Goal: Information Seeking & Learning: Learn about a topic

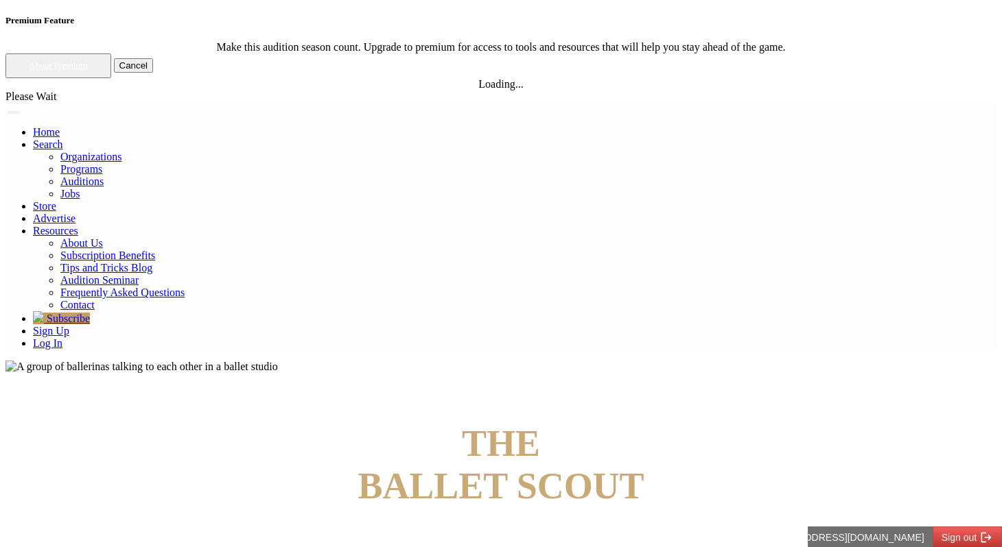
click at [62, 338] on link "Log In" at bounding box center [47, 344] width 29 height 12
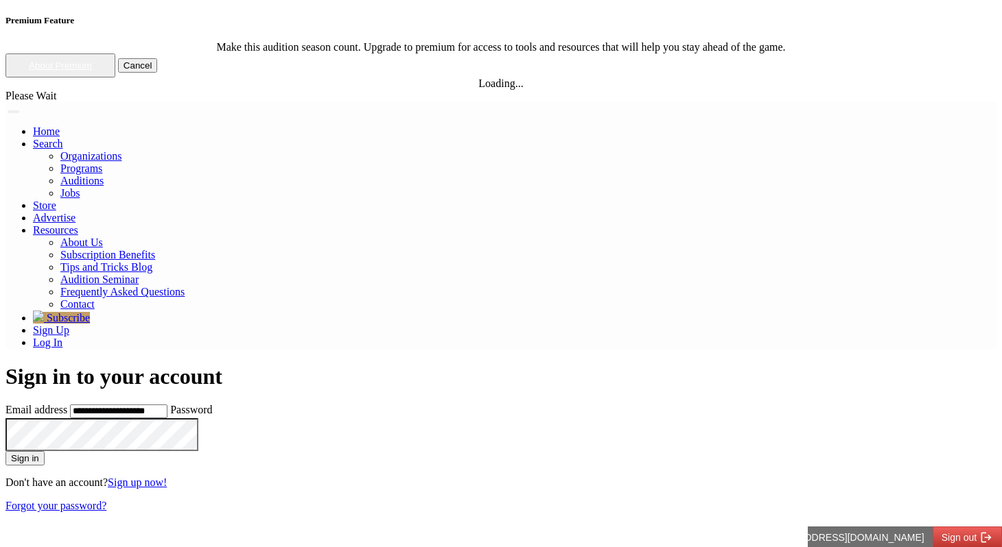
type input "**********"
click at [5, 451] on button "Sign in" at bounding box center [24, 458] width 39 height 14
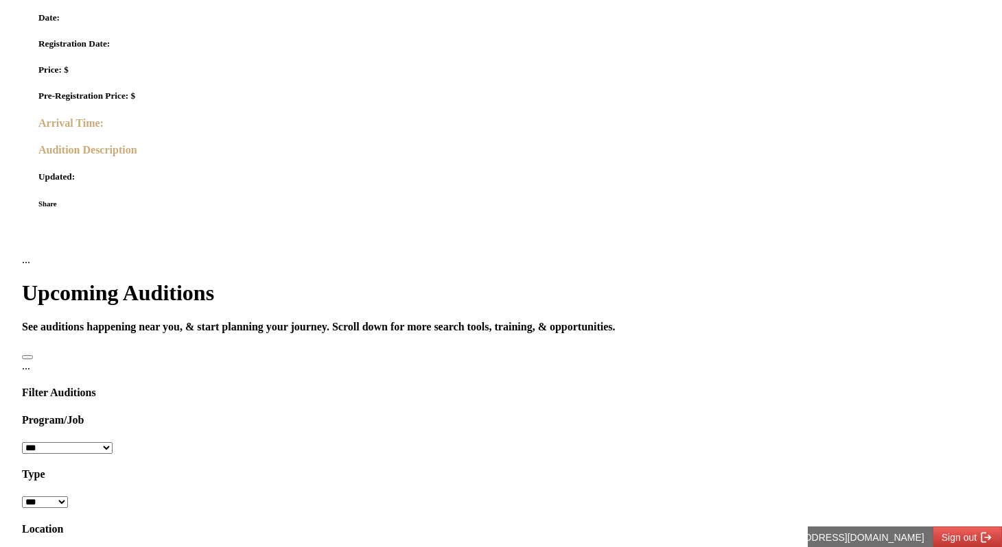
scroll to position [689, 0]
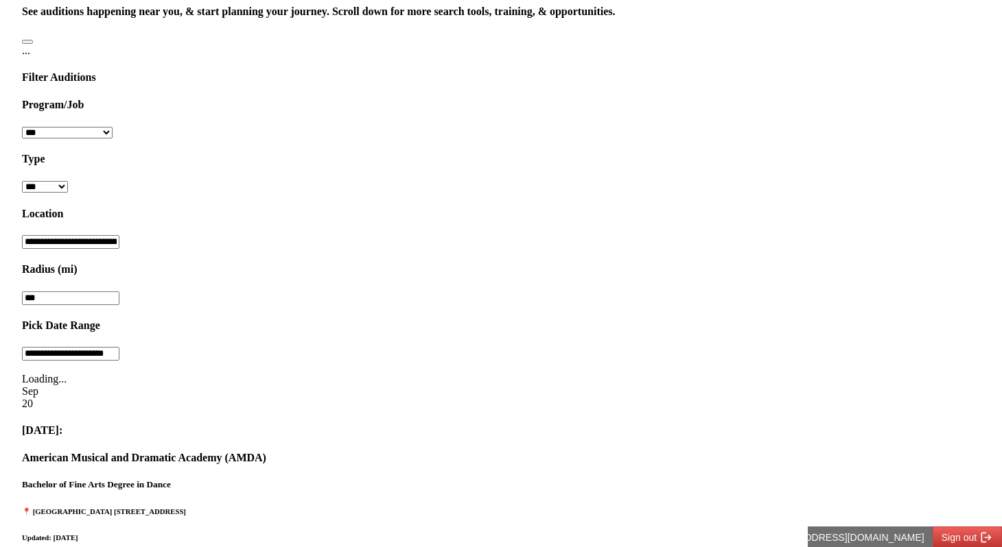
scroll to position [993, 0]
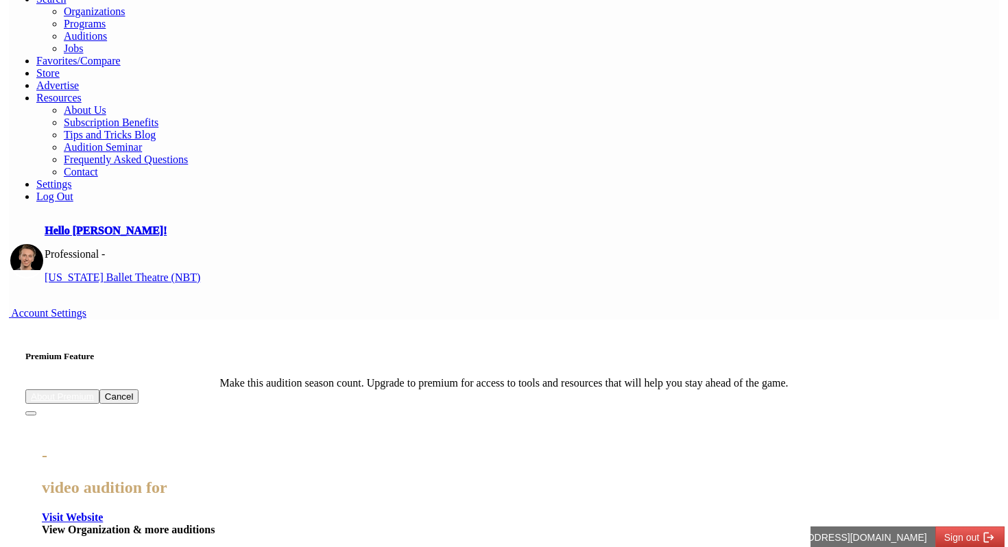
scroll to position [0, 0]
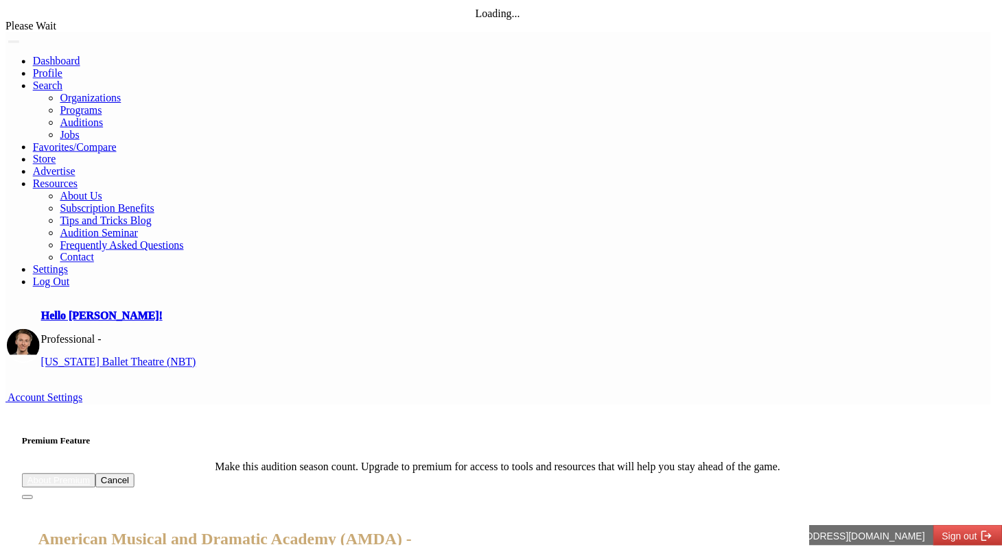
scroll to position [2, 0]
click at [33, 497] on button "Close" at bounding box center [27, 499] width 11 height 4
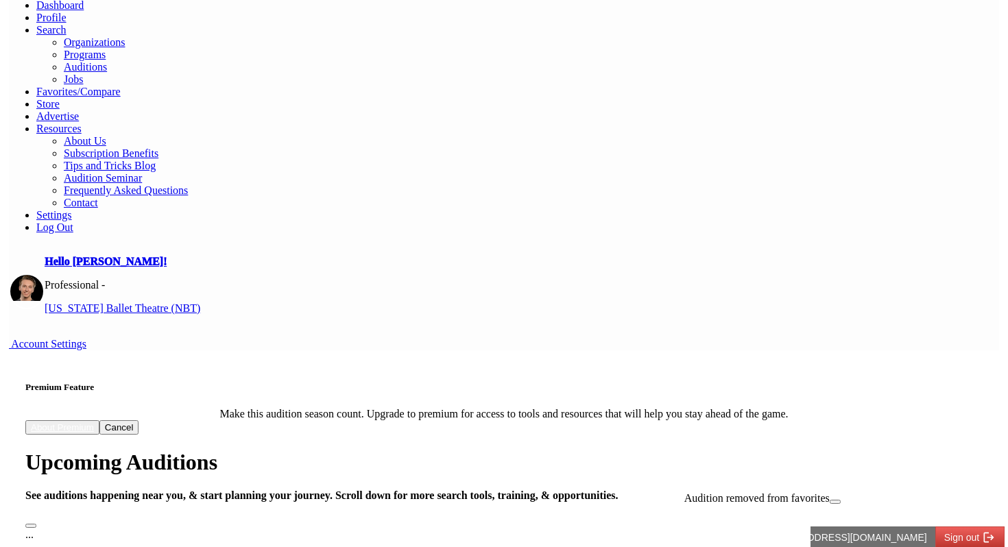
scroll to position [56, 0]
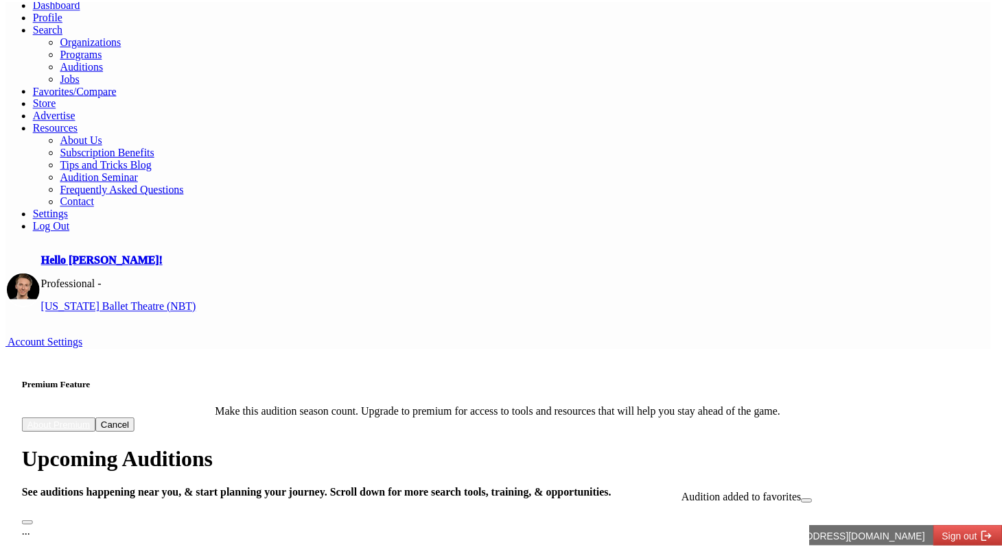
scroll to position [0, 0]
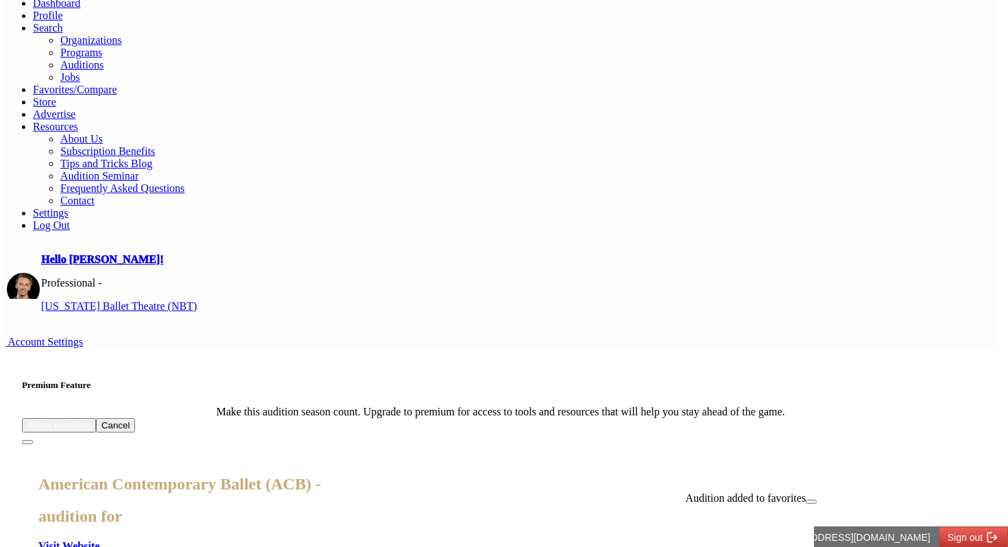
click at [33, 440] on button "Close" at bounding box center [27, 442] width 11 height 4
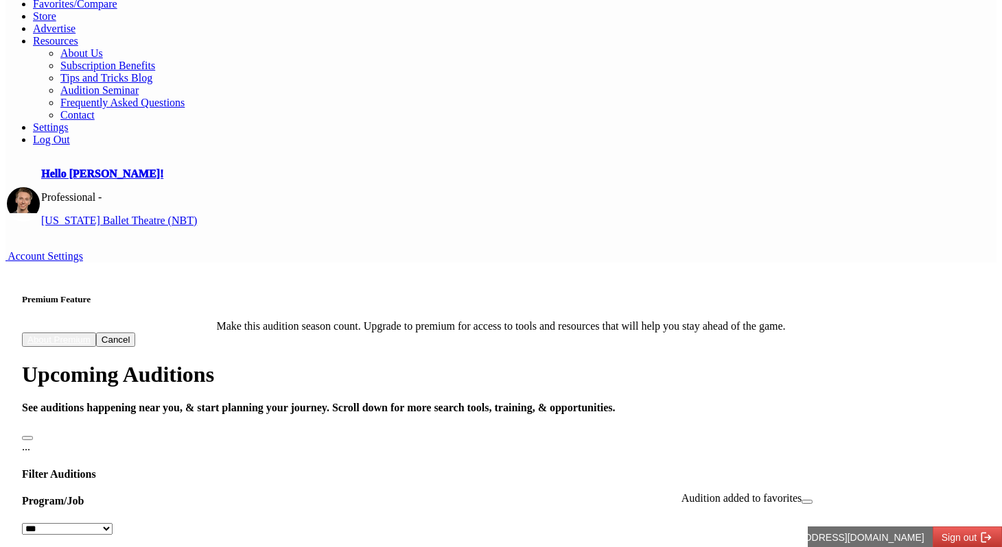
scroll to position [155, 0]
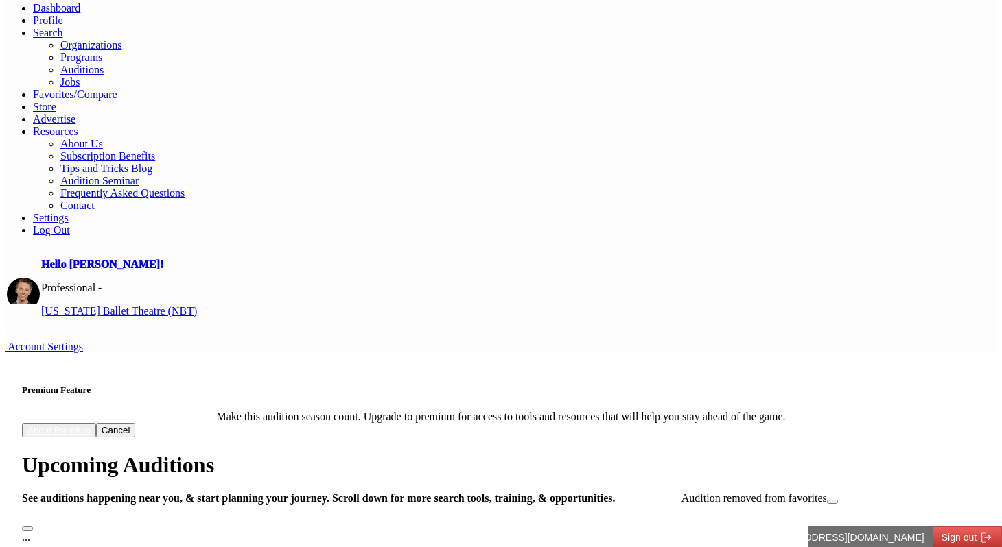
scroll to position [0, 0]
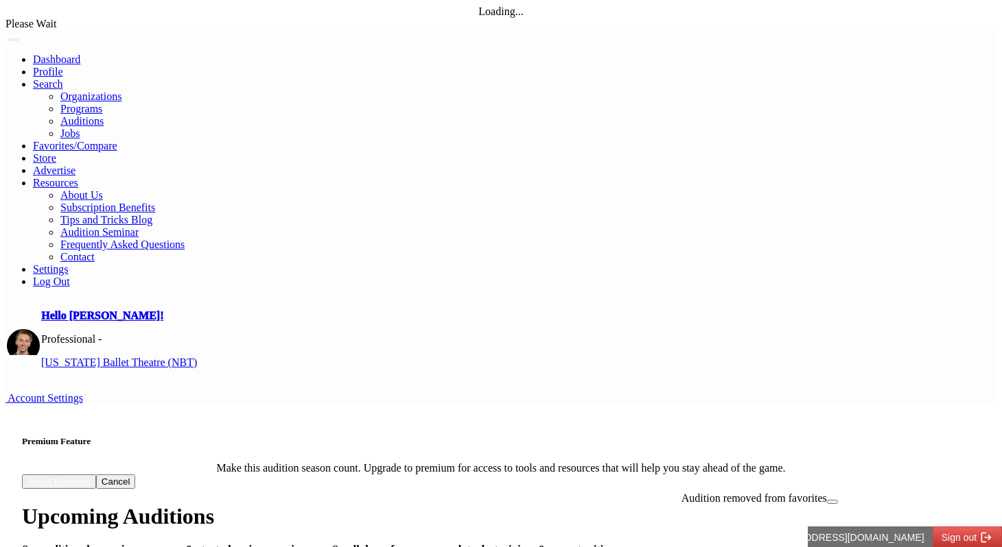
click at [659, 544] on h4 "See auditions happening near you, & start planning your journey. Scroll down fo…" at bounding box center [501, 550] width 958 height 12
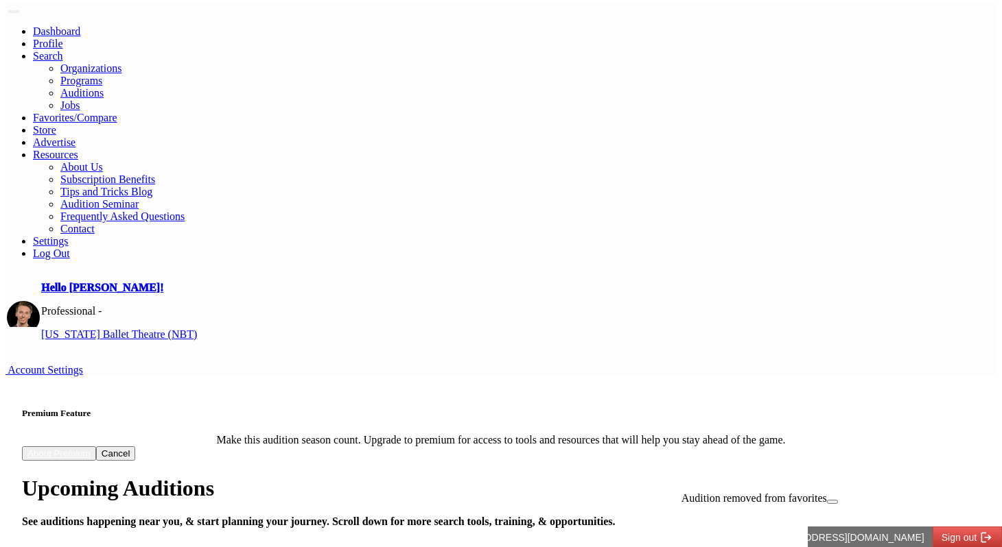
scroll to position [29, 0]
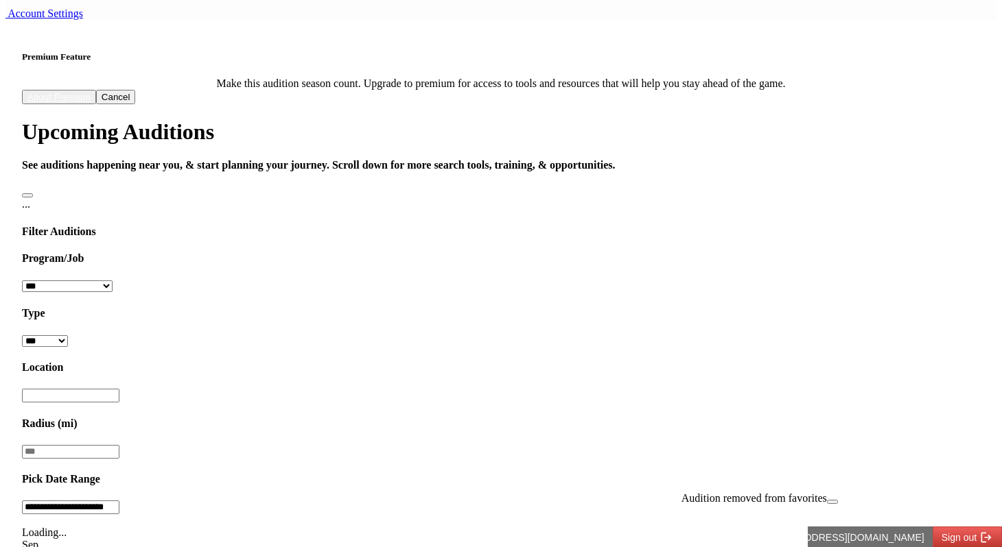
scroll to position [401, 0]
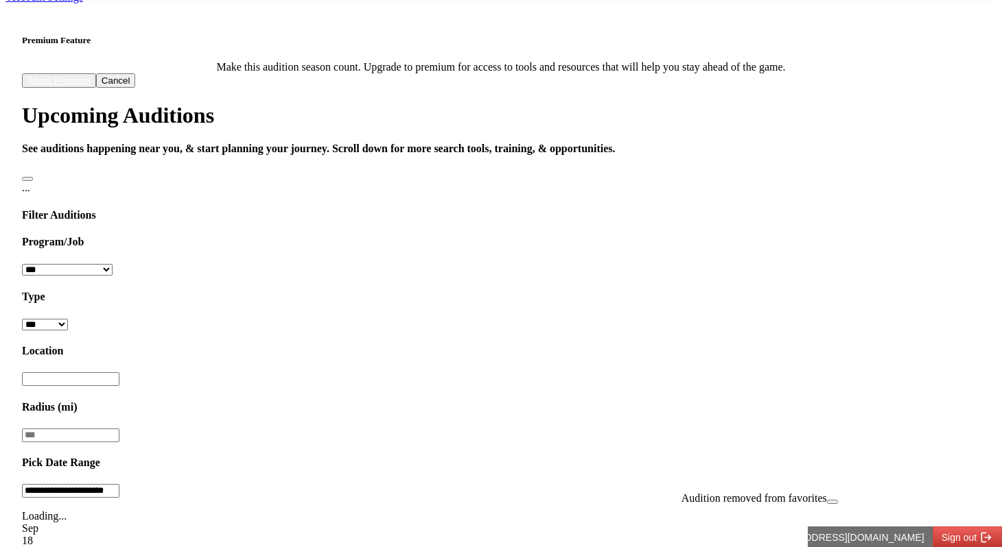
drag, startPoint x: 376, startPoint y: 222, endPoint x: 644, endPoint y: 224, distance: 268.2
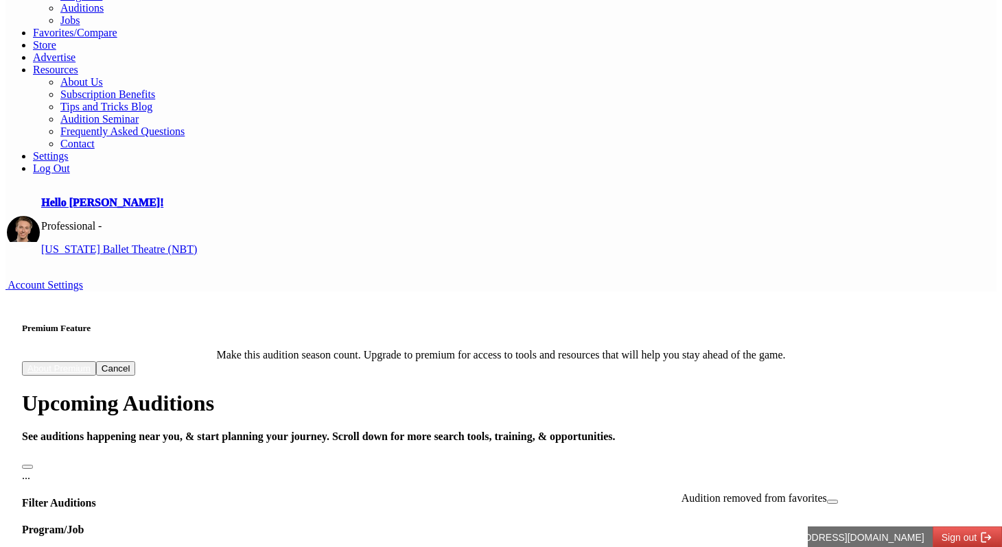
scroll to position [116, 0]
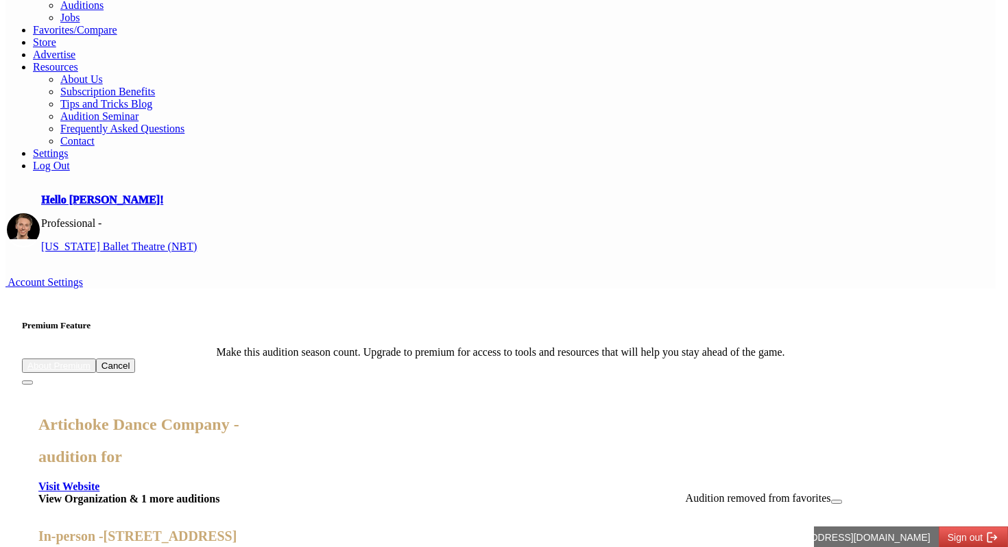
click at [33, 381] on button "Close" at bounding box center [27, 383] width 11 height 4
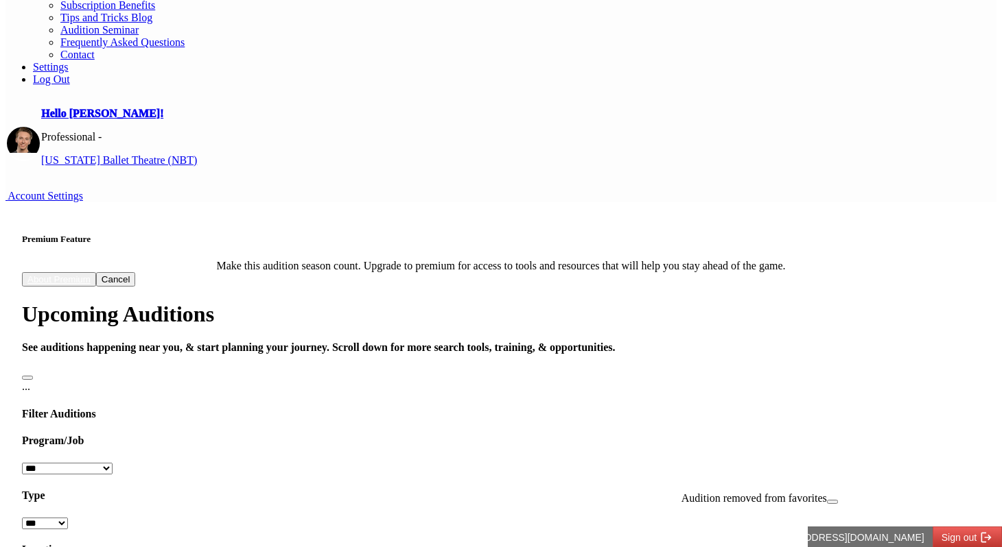
scroll to position [202, 0]
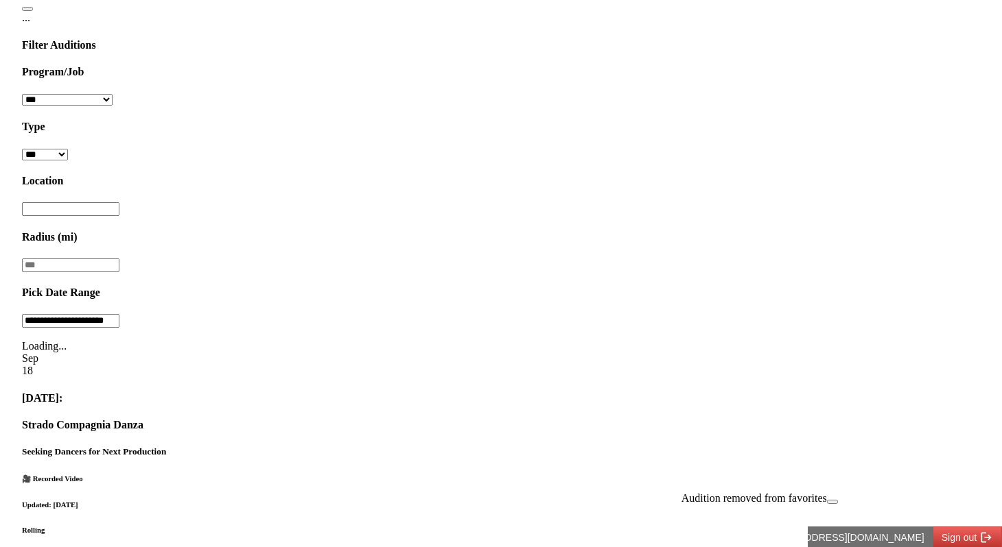
scroll to position [607, 0]
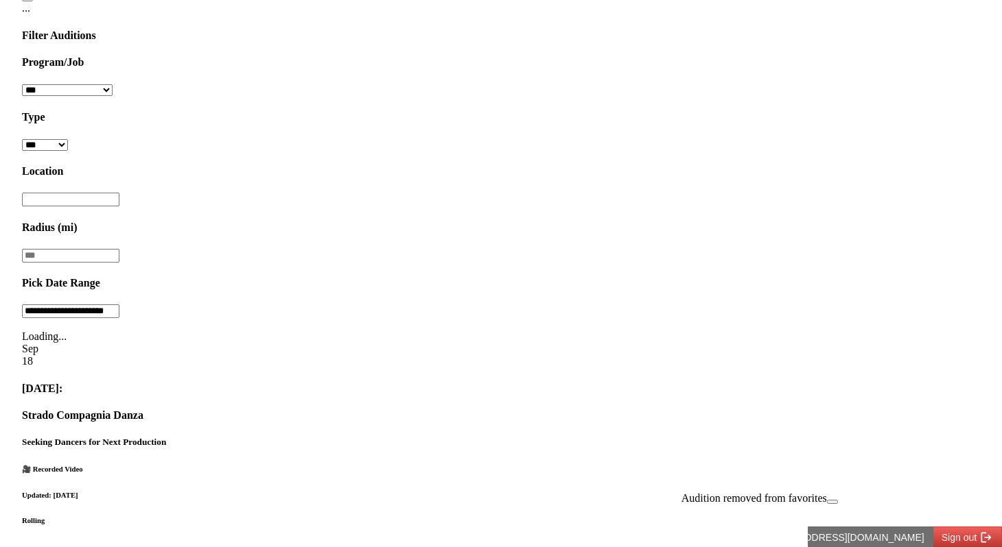
scroll to position [582, 0]
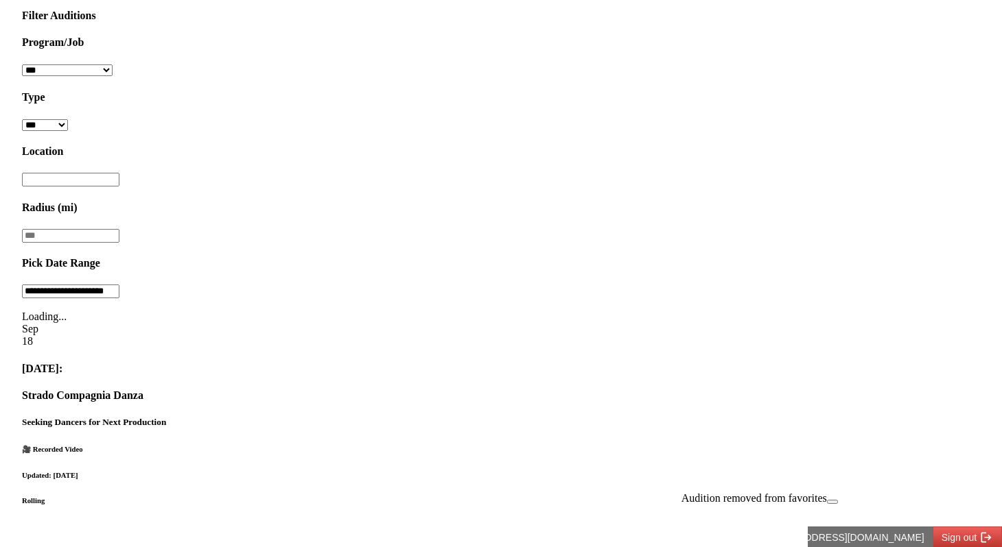
scroll to position [547, 0]
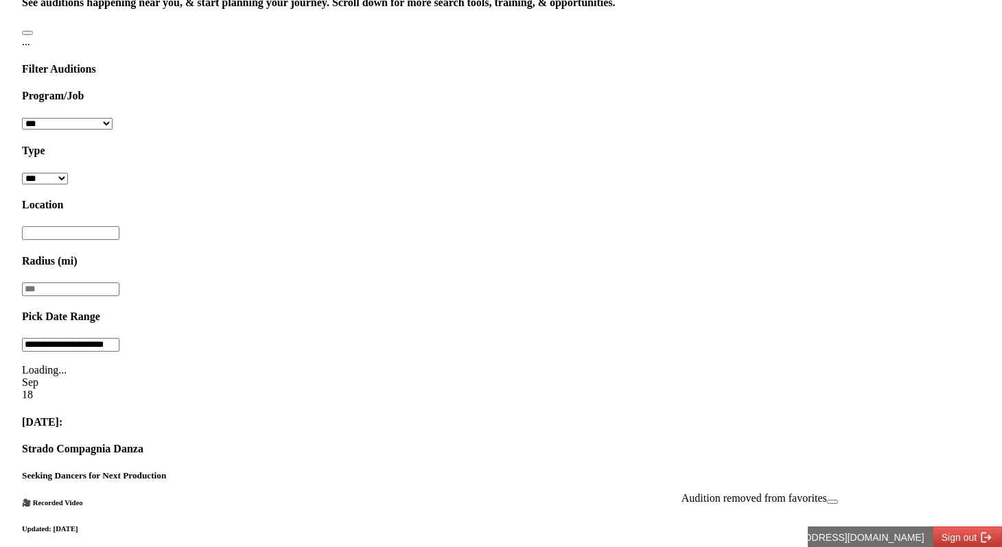
drag, startPoint x: 58, startPoint y: 154, endPoint x: 951, endPoint y: 412, distance: 928.8
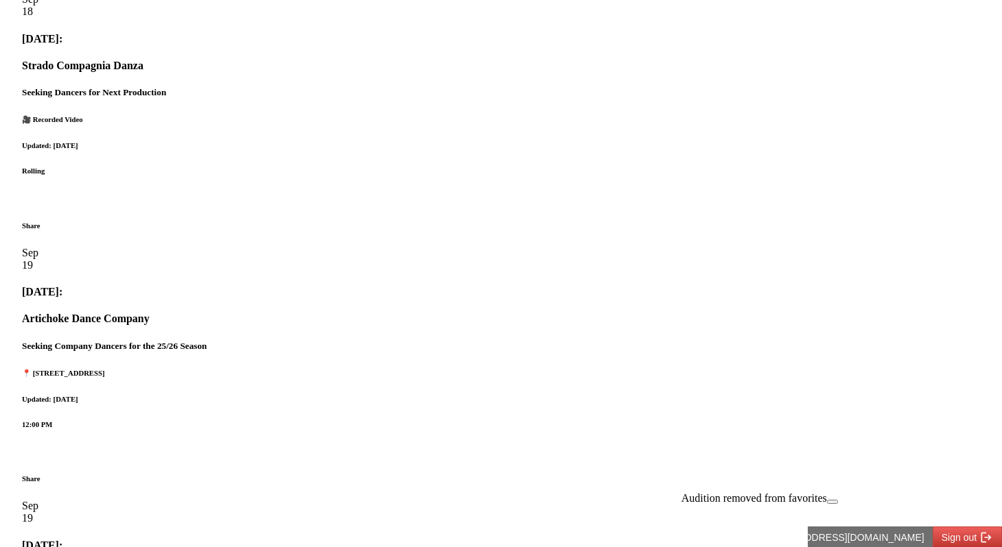
scroll to position [918, 0]
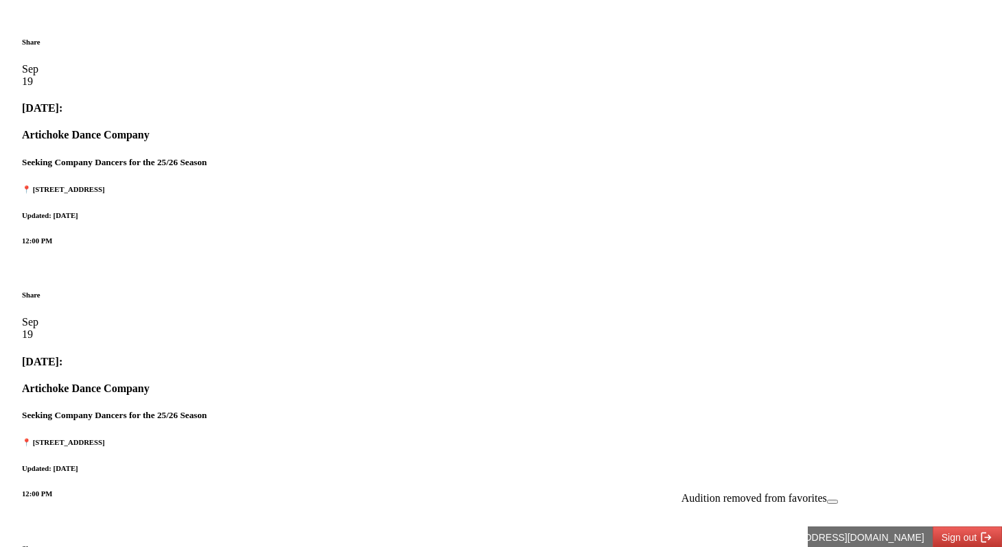
scroll to position [1117, 0]
drag, startPoint x: 75, startPoint y: 322, endPoint x: 868, endPoint y: 340, distance: 793.2
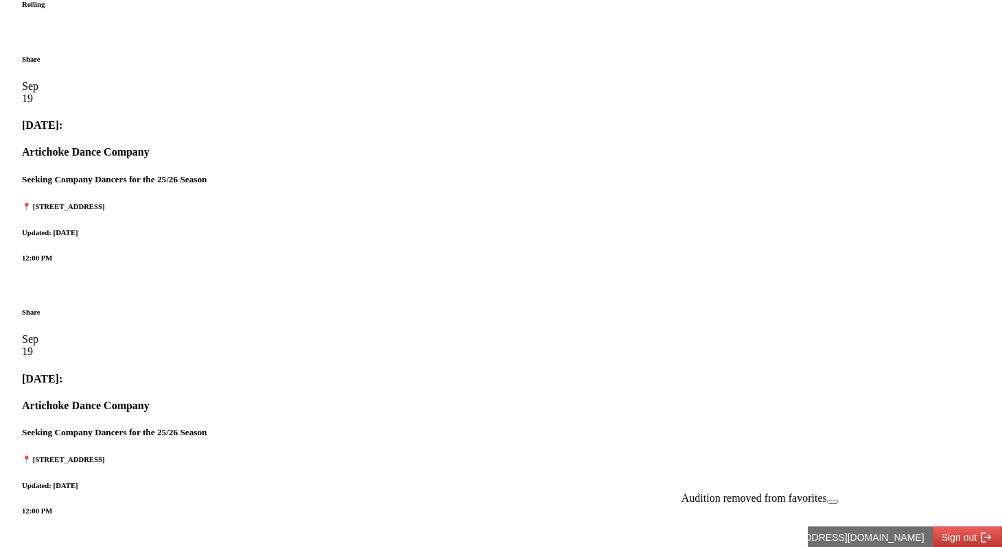
scroll to position [1096, 0]
drag, startPoint x: 78, startPoint y: 342, endPoint x: 849, endPoint y: 360, distance: 771.3
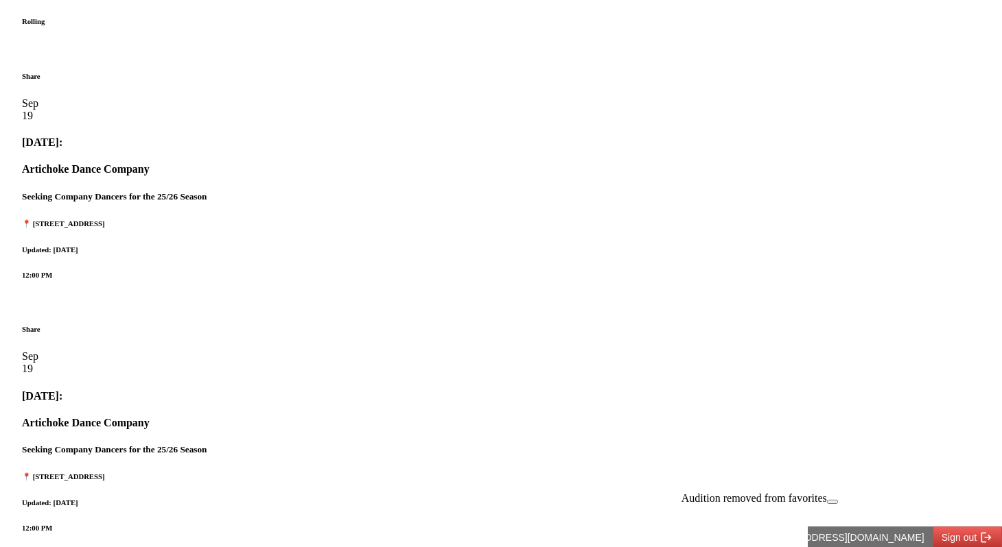
scroll to position [1065, 0]
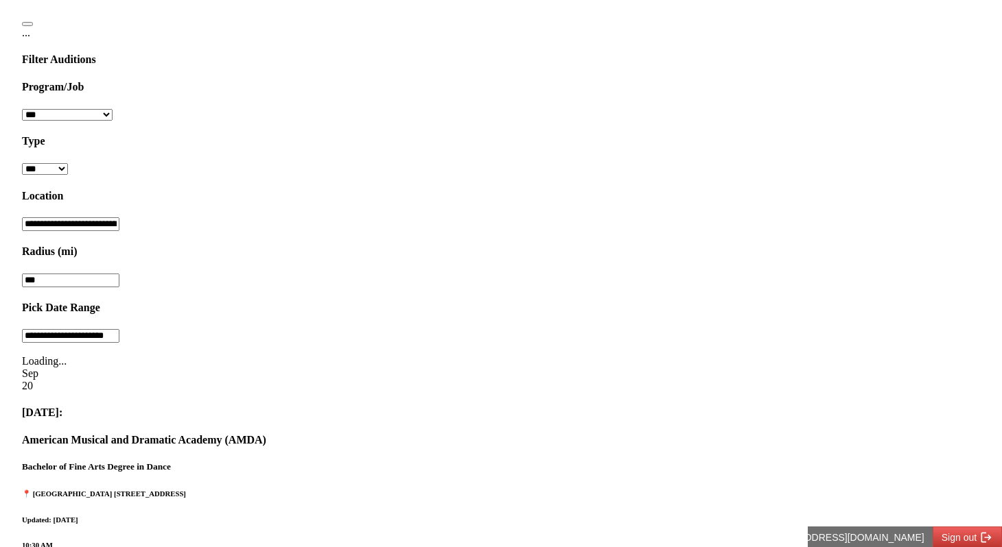
drag, startPoint x: 70, startPoint y: 342, endPoint x: 183, endPoint y: 375, distance: 117.9
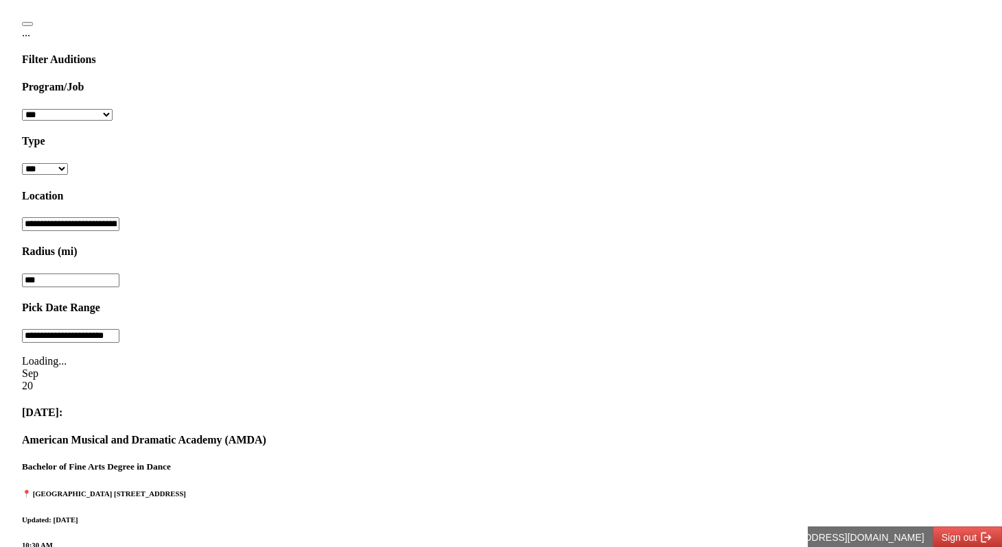
drag, startPoint x: 183, startPoint y: 375, endPoint x: 90, endPoint y: 345, distance: 97.8
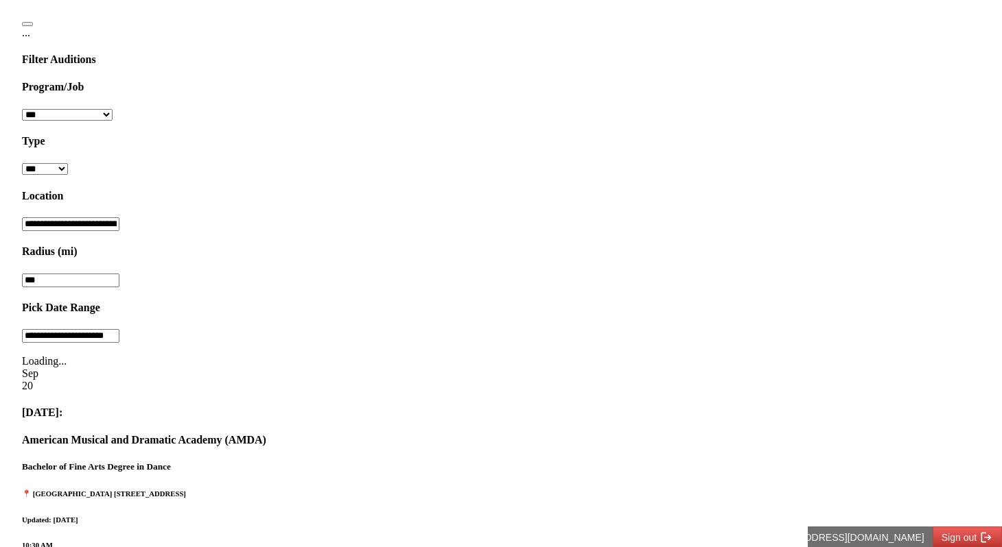
drag, startPoint x: 360, startPoint y: 346, endPoint x: 689, endPoint y: 396, distance: 333.1
drag, startPoint x: 822, startPoint y: 359, endPoint x: 117, endPoint y: 340, distance: 704.7
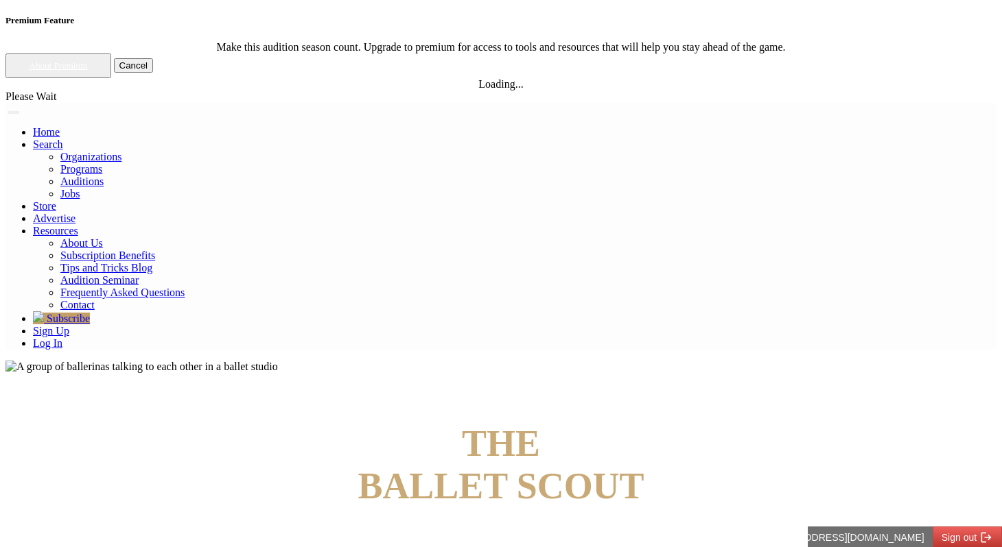
click at [62, 338] on link "Log In" at bounding box center [47, 344] width 29 height 12
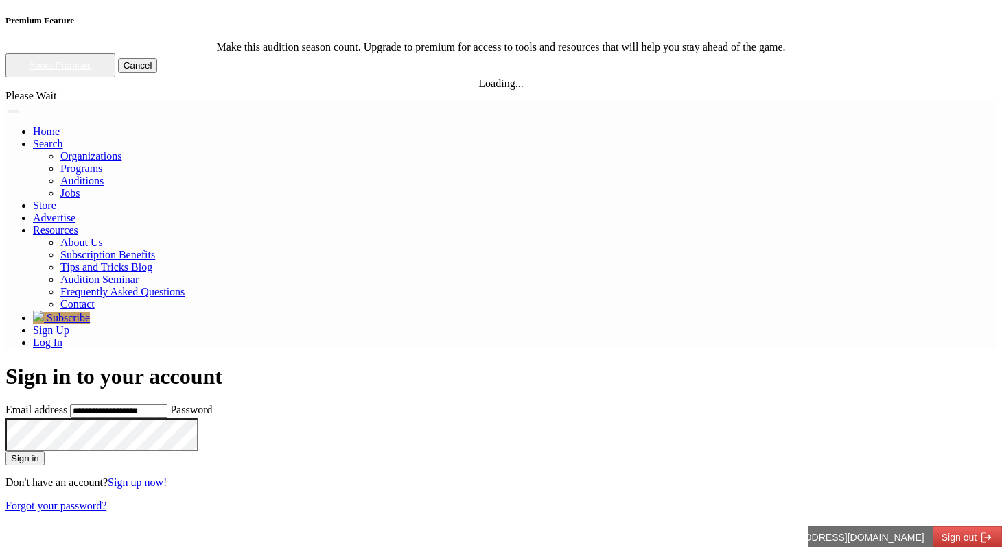
type input "**********"
click at [5, 451] on button "Sign in" at bounding box center [24, 458] width 39 height 14
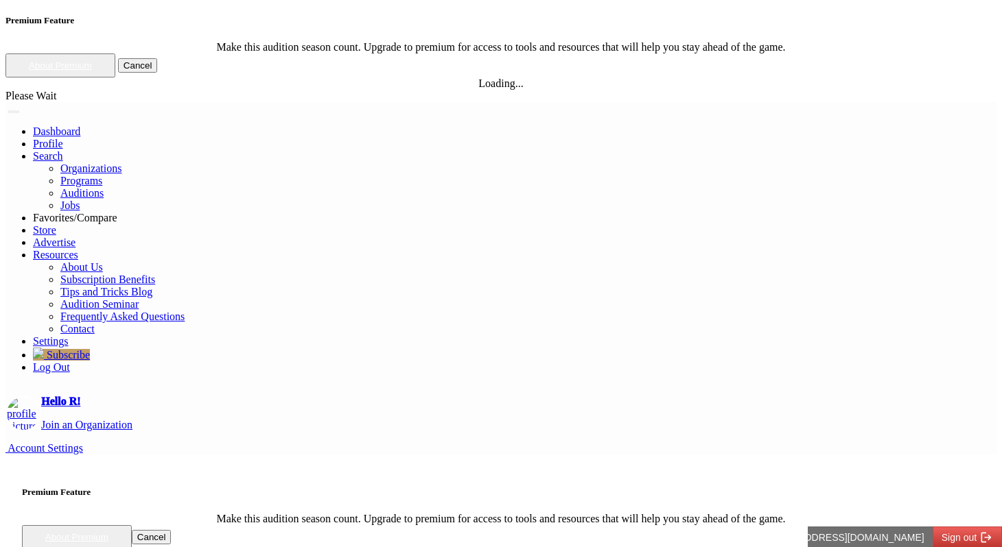
click at [171, 530] on button "Cancel" at bounding box center [152, 537] width 40 height 14
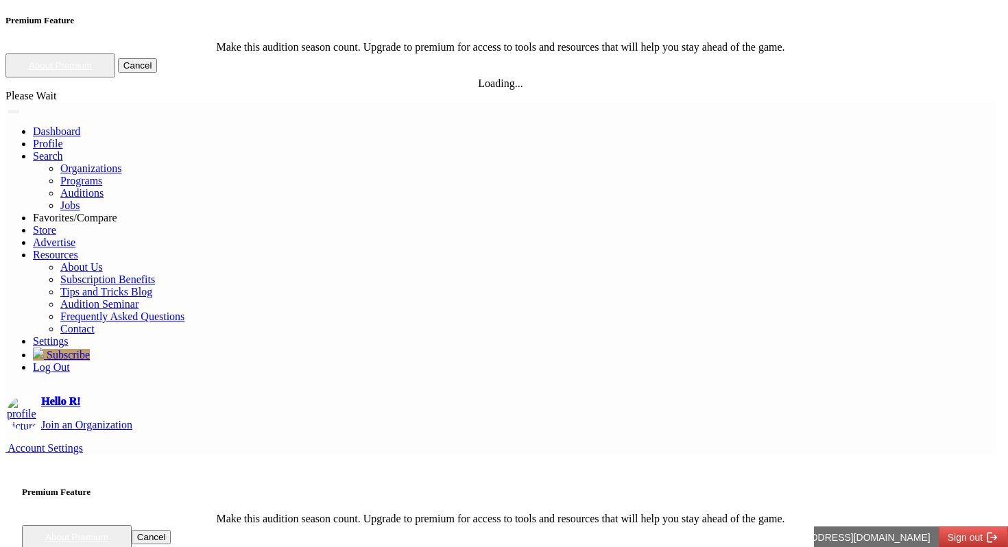
click at [171, 530] on button "Cancel" at bounding box center [152, 537] width 40 height 14
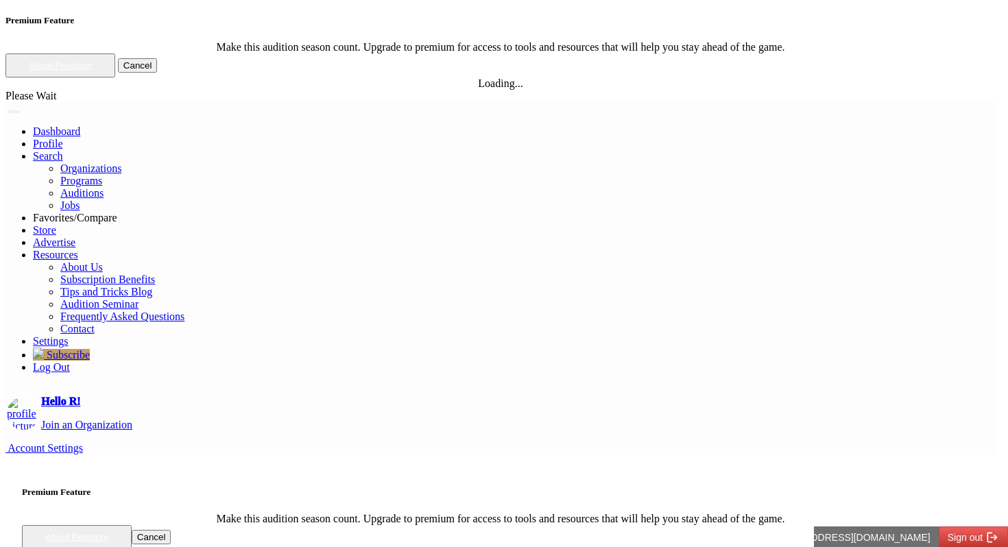
click at [171, 530] on button "Cancel" at bounding box center [152, 537] width 40 height 14
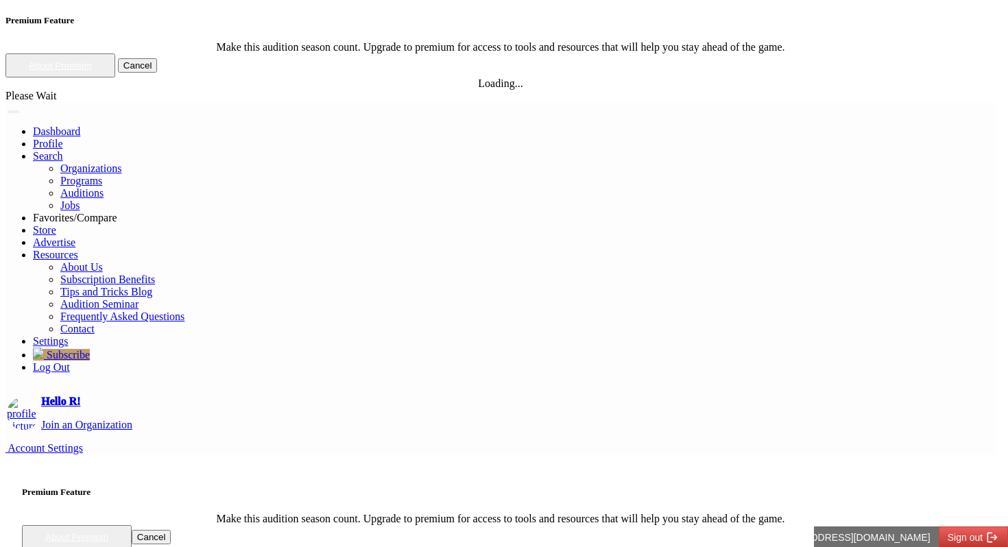
click at [171, 530] on button "Cancel" at bounding box center [152, 537] width 40 height 14
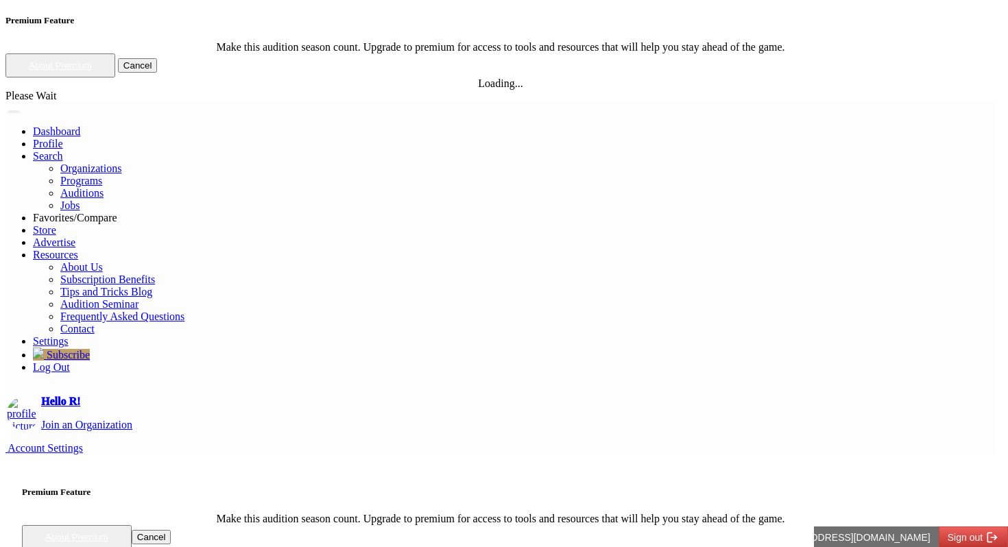
click at [171, 530] on button "Cancel" at bounding box center [152, 537] width 40 height 14
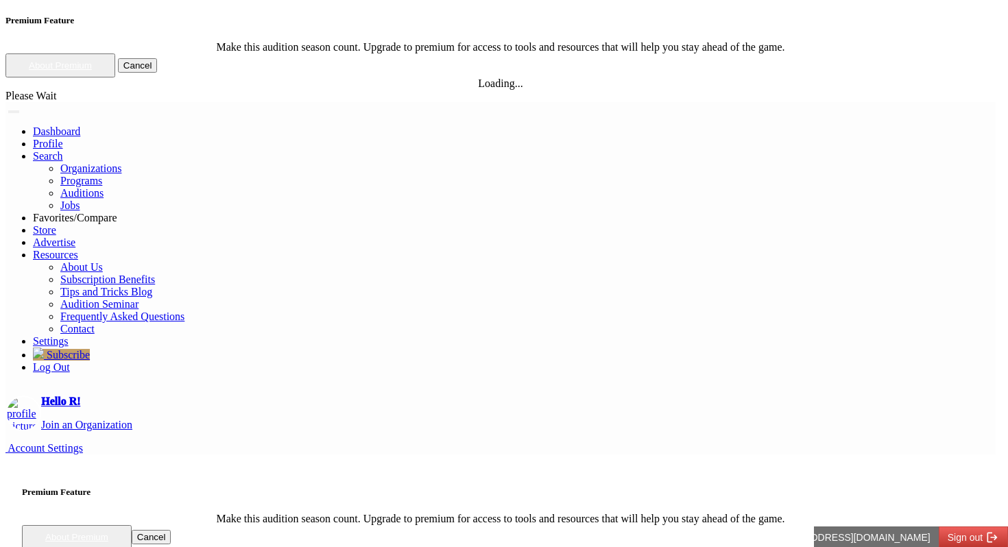
click at [171, 530] on button "Cancel" at bounding box center [152, 537] width 40 height 14
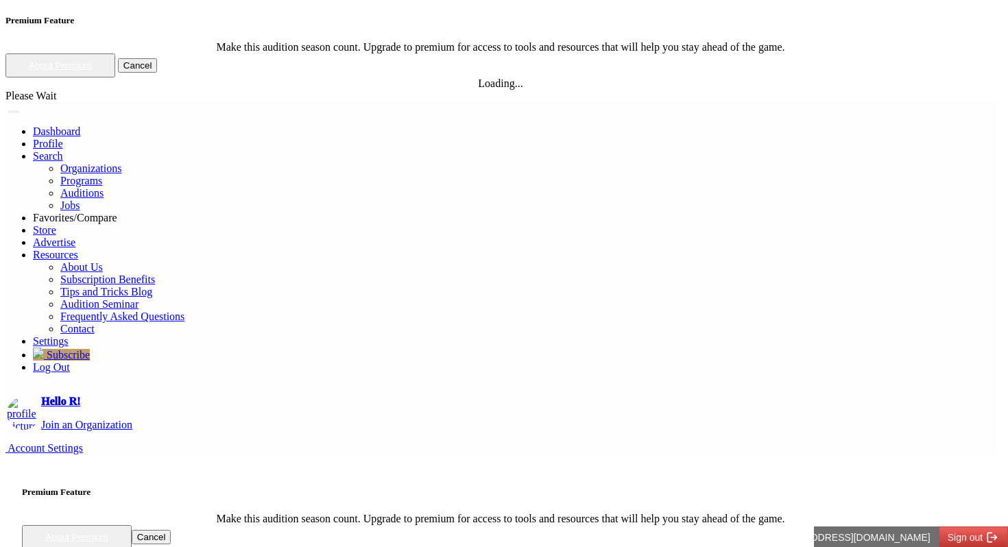
click at [171, 530] on button "Cancel" at bounding box center [152, 537] width 40 height 14
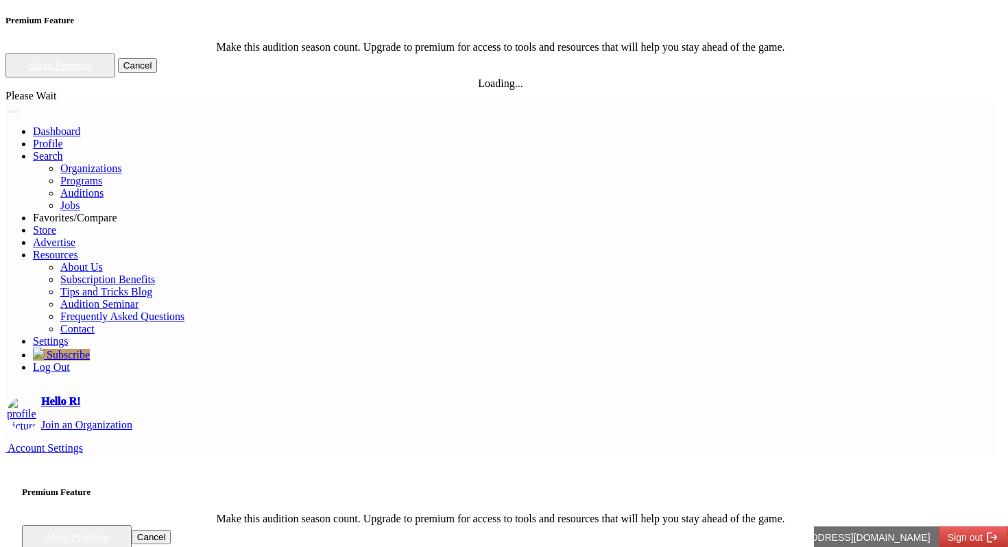
click at [171, 530] on button "Cancel" at bounding box center [152, 537] width 40 height 14
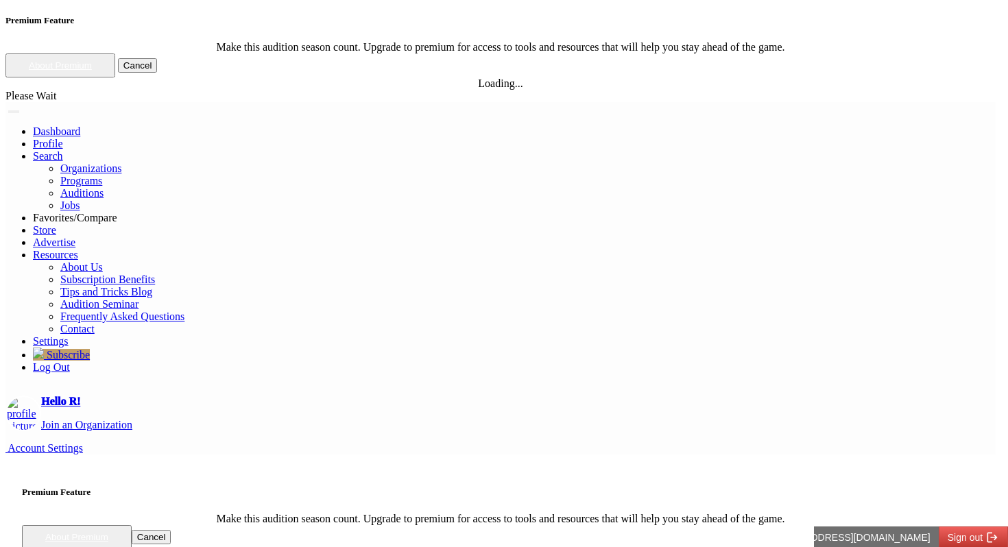
click at [171, 530] on button "Cancel" at bounding box center [152, 537] width 40 height 14
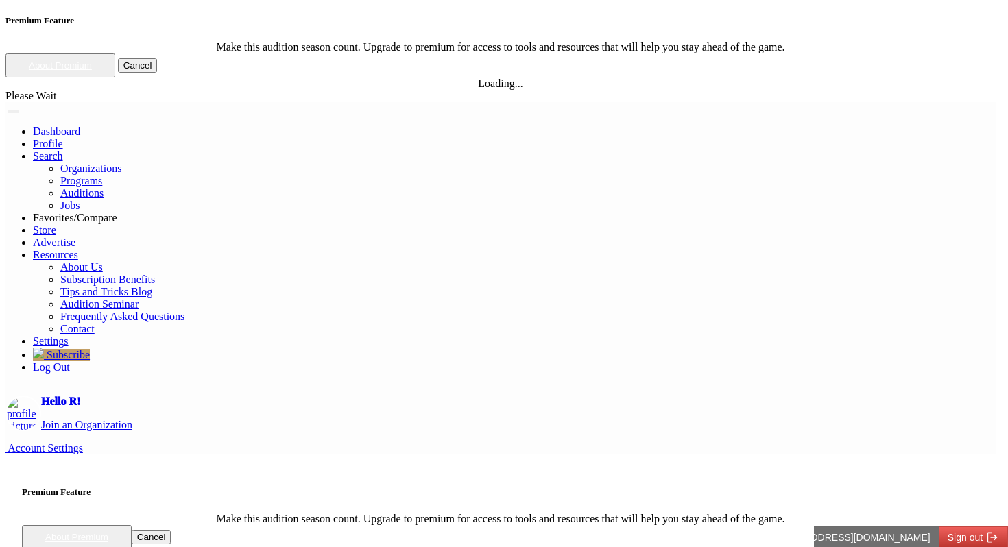
click at [171, 530] on button "Cancel" at bounding box center [152, 537] width 40 height 14
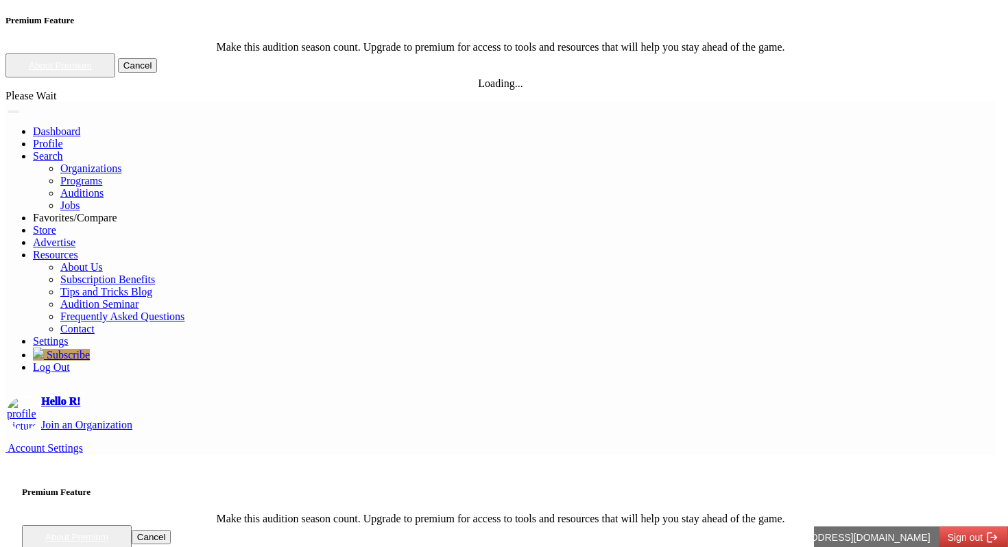
click at [584, 525] on div "About Premium Cancel" at bounding box center [501, 537] width 958 height 24
click at [171, 530] on button "Cancel" at bounding box center [152, 537] width 40 height 14
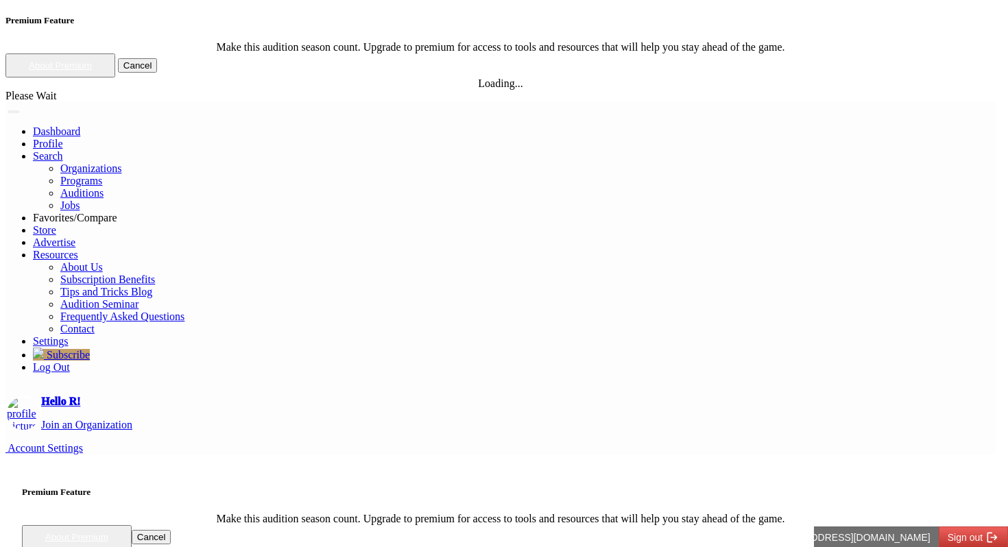
click at [171, 530] on button "Cancel" at bounding box center [152, 537] width 40 height 14
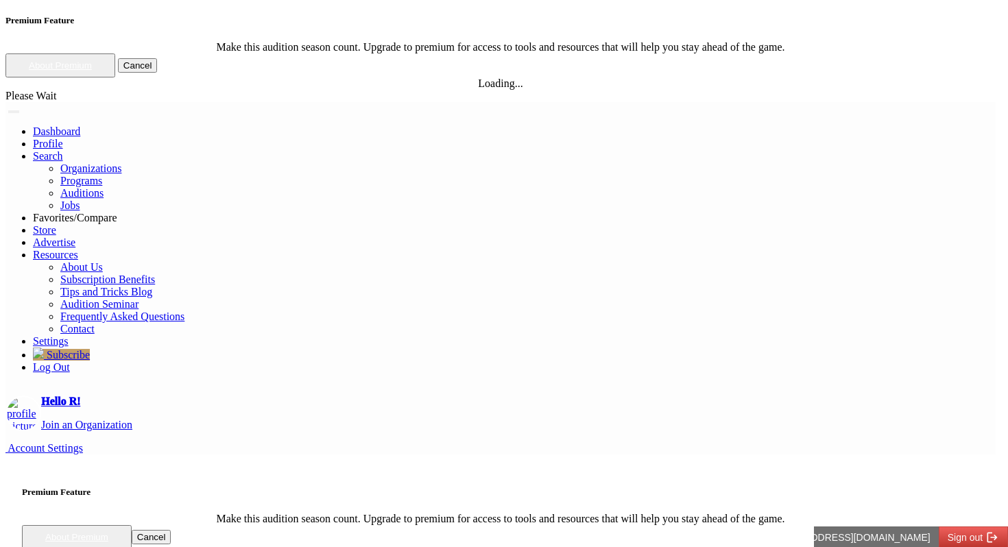
click at [545, 487] on div "Premium Feature Make this audition season count. Upgrade to premium for access …" at bounding box center [501, 518] width 958 height 62
click at [171, 530] on button "Cancel" at bounding box center [152, 537] width 40 height 14
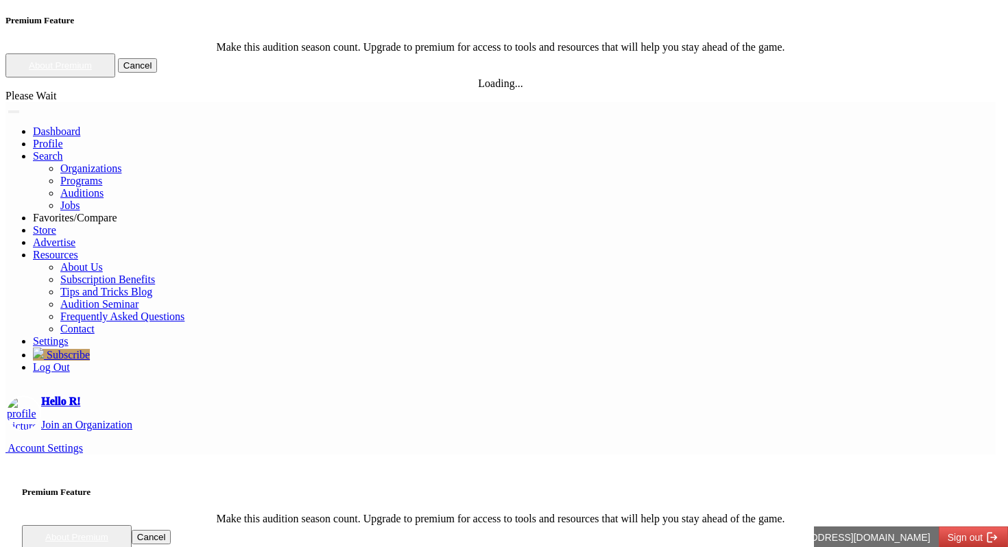
click at [171, 530] on button "Cancel" at bounding box center [152, 537] width 40 height 14
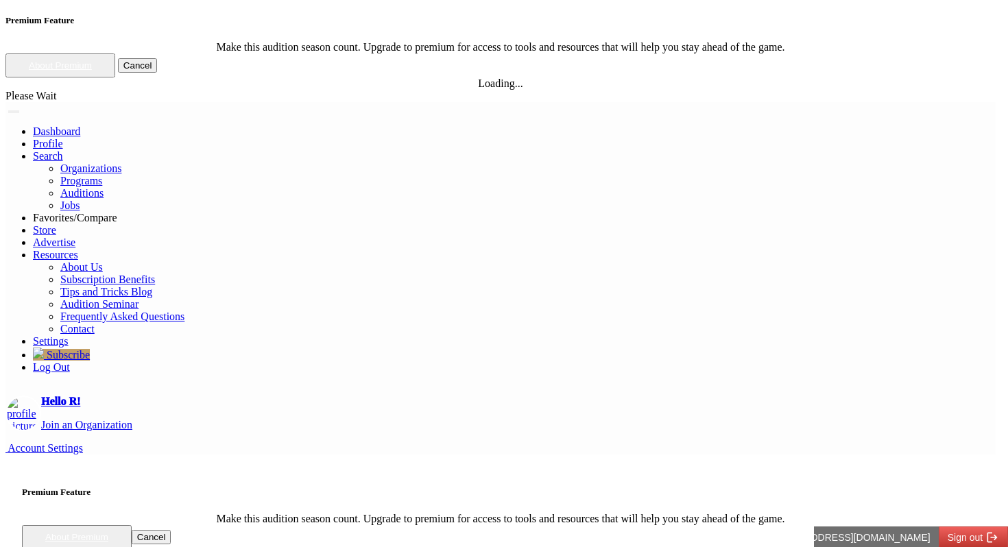
click at [560, 525] on div "About Premium Cancel" at bounding box center [501, 537] width 958 height 24
click at [171, 530] on button "Cancel" at bounding box center [152, 537] width 40 height 14
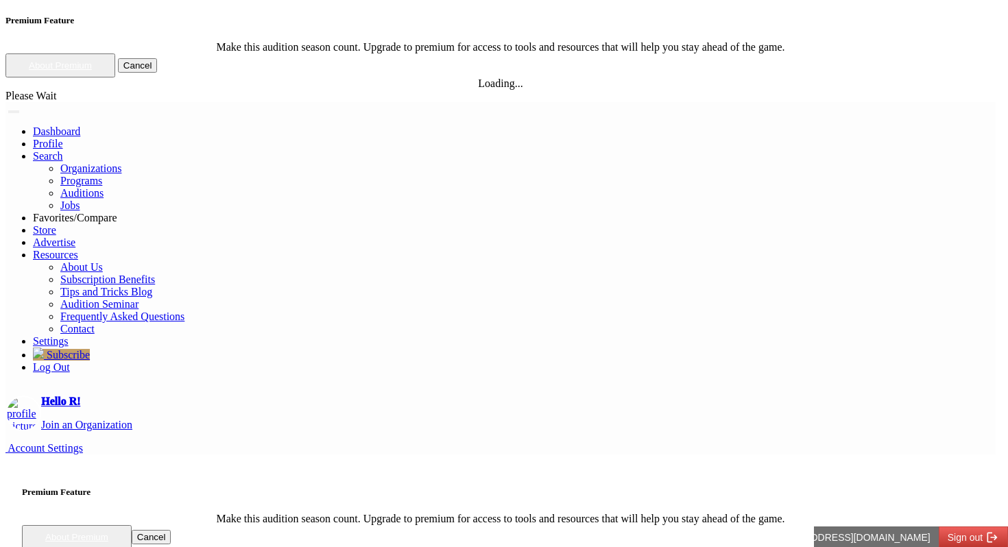
click at [171, 530] on button "Cancel" at bounding box center [152, 537] width 40 height 14
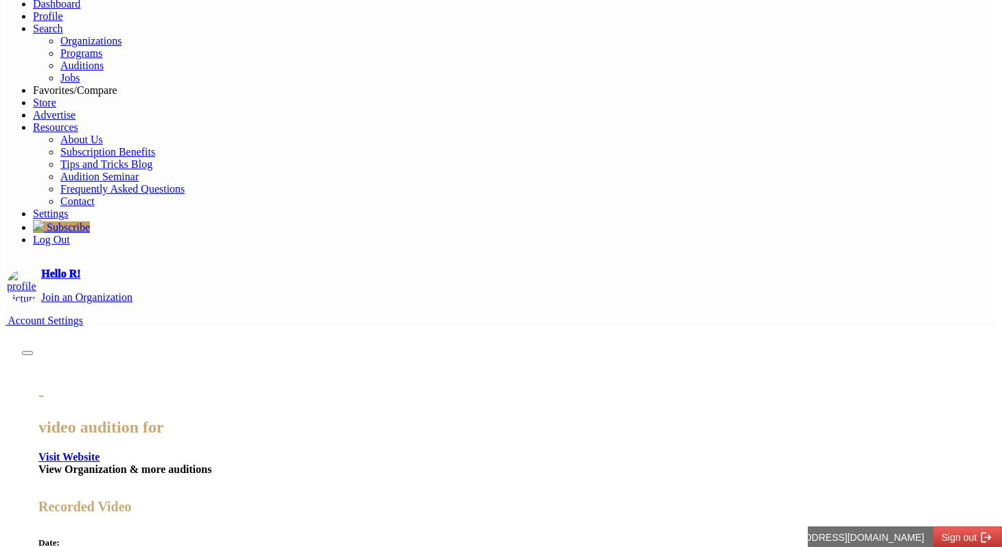
scroll to position [100, 0]
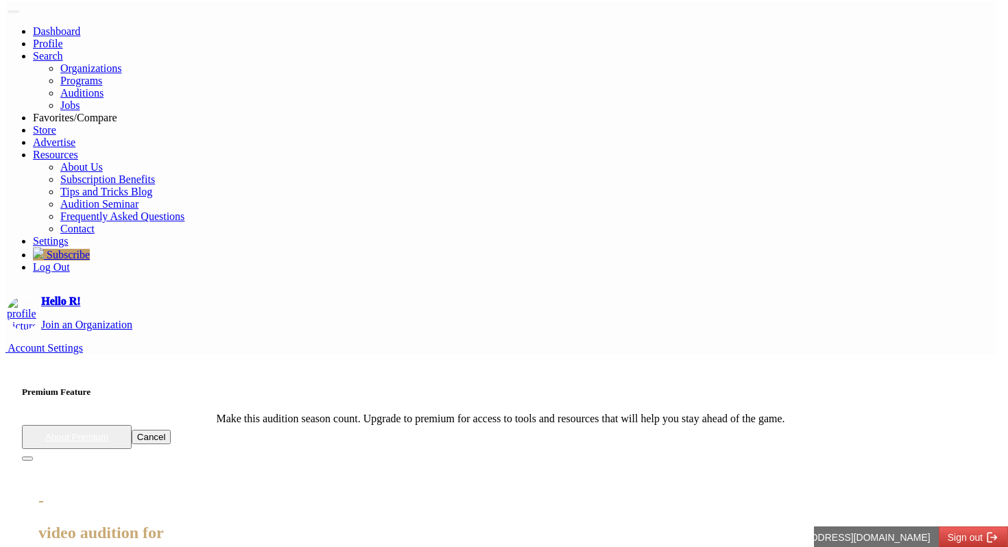
click at [171, 430] on button "Cancel" at bounding box center [152, 437] width 40 height 14
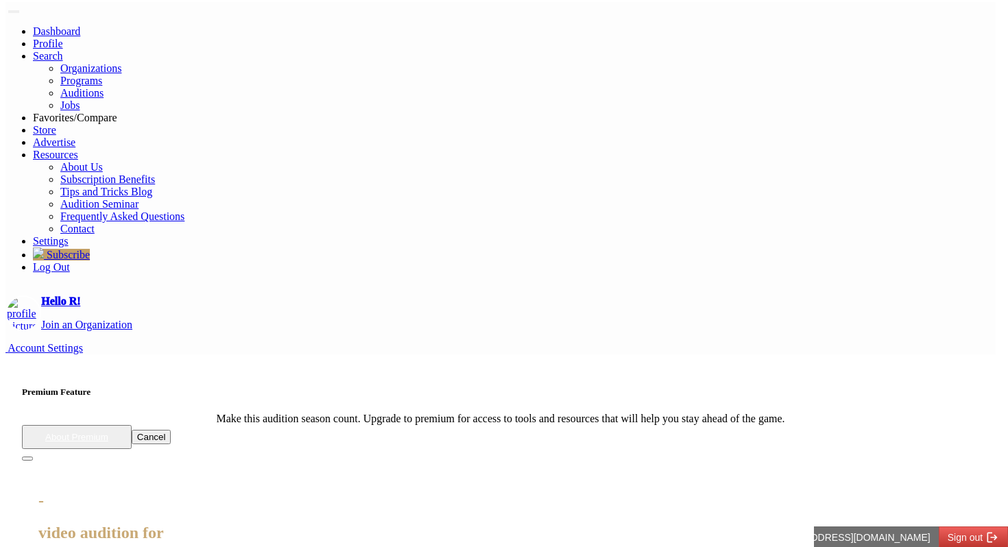
click at [171, 430] on button "Cancel" at bounding box center [152, 437] width 40 height 14
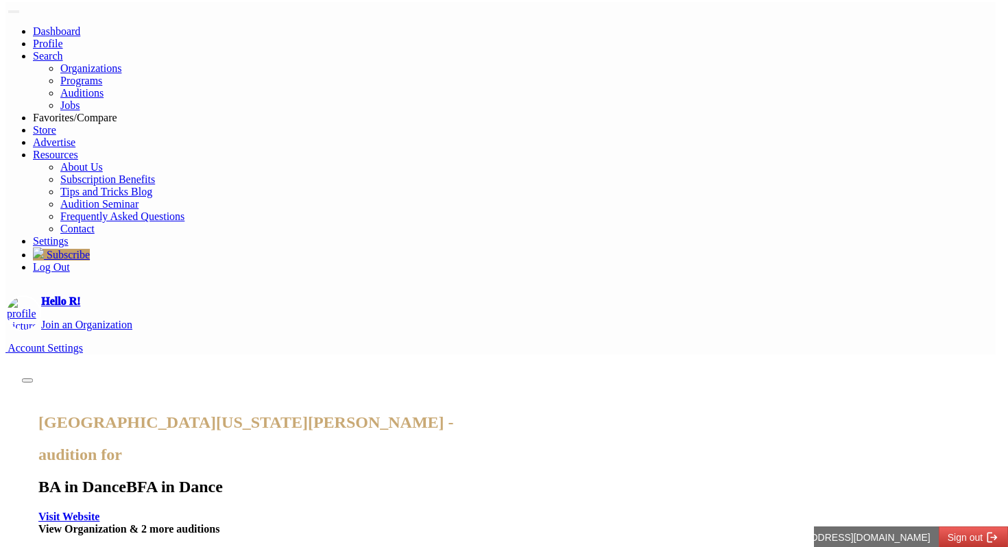
click at [33, 379] on button "Close" at bounding box center [27, 381] width 11 height 4
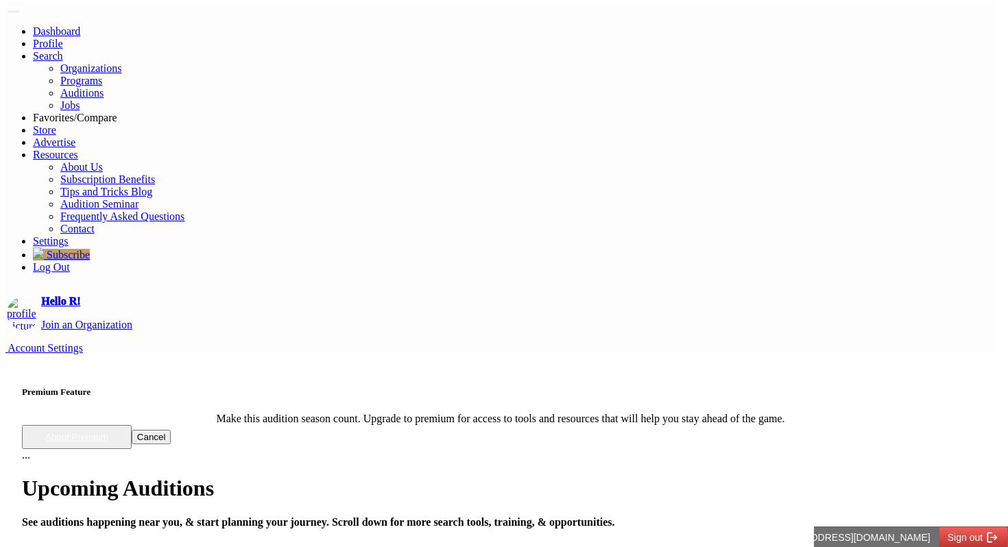
click at [171, 430] on button "Cancel" at bounding box center [152, 437] width 40 height 14
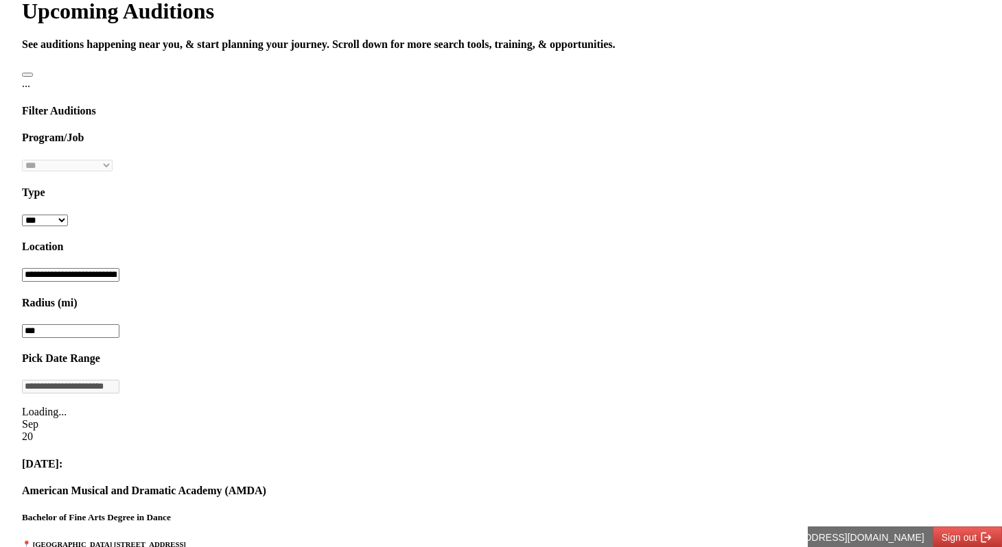
scroll to position [459, 0]
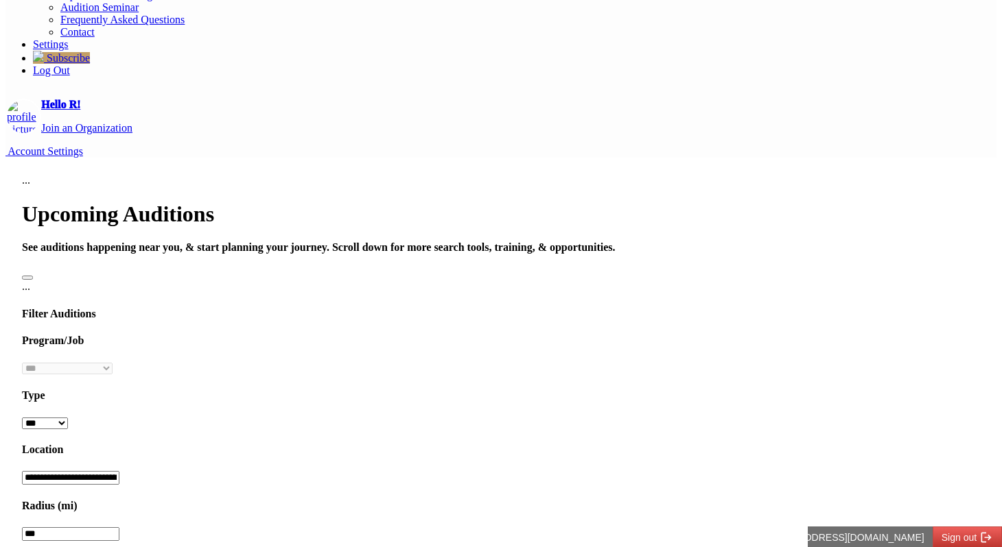
scroll to position [302, 0]
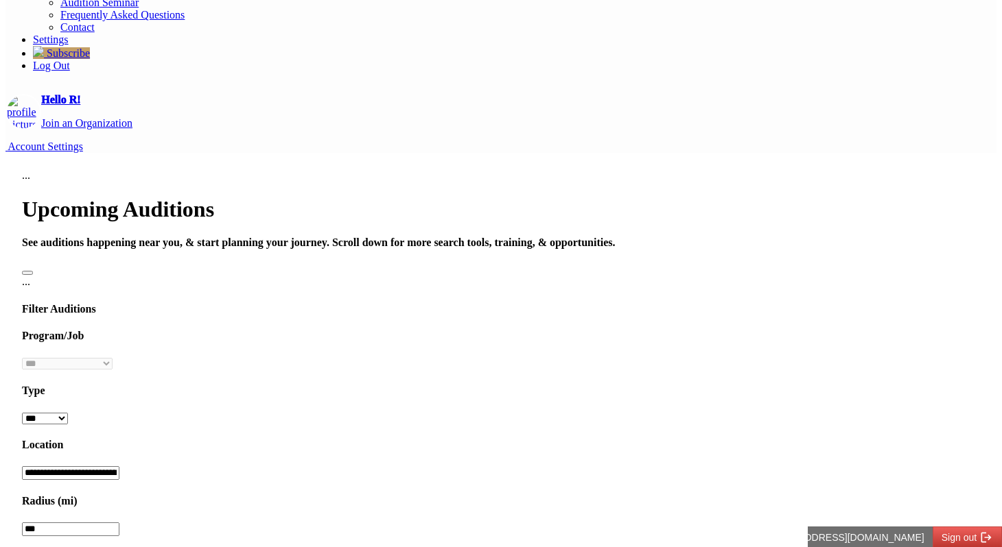
click at [0, 0] on div "American Musical and Dramatic Academy (AMDA) - audition for Bachelor of Fine Ar…" at bounding box center [0, 0] width 0 height 0
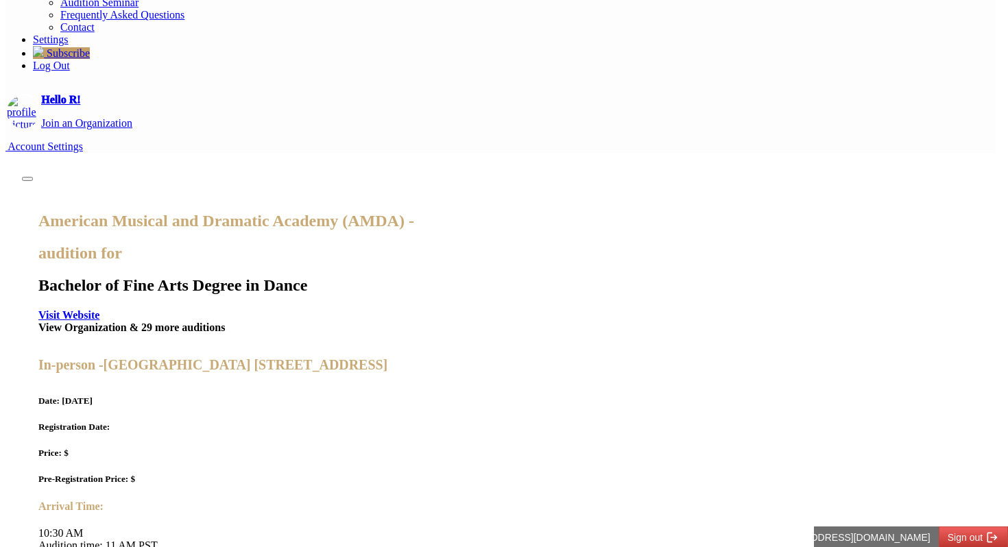
click at [33, 177] on button "Close" at bounding box center [27, 179] width 11 height 4
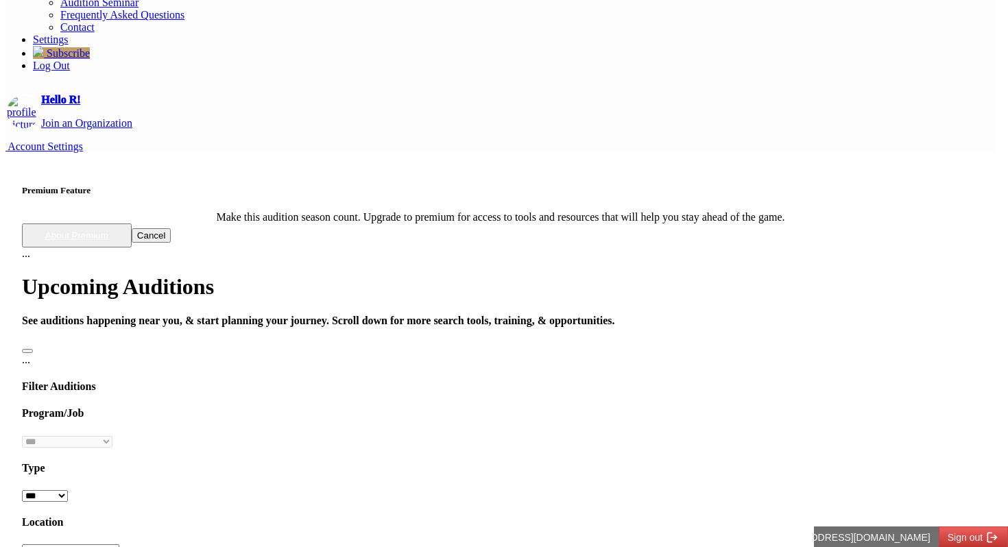
click at [571, 248] on div "About Premium Cancel" at bounding box center [501, 236] width 958 height 24
click at [171, 243] on button "Cancel" at bounding box center [152, 235] width 40 height 14
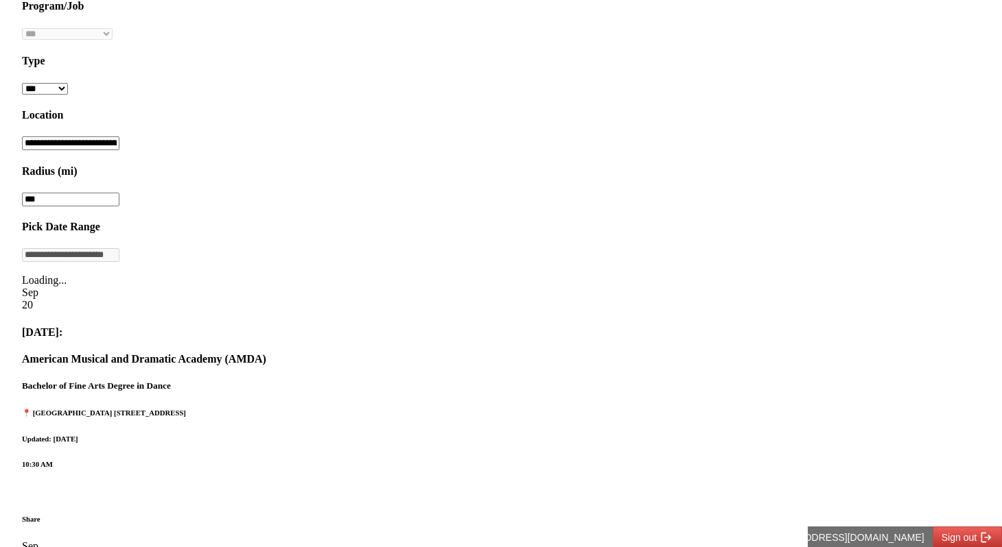
scroll to position [641, 0]
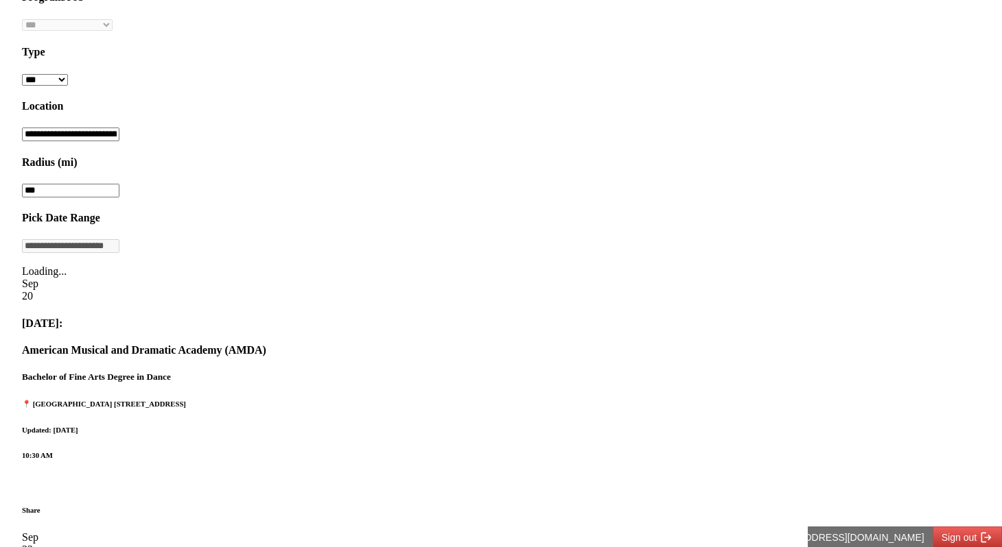
drag, startPoint x: 54, startPoint y: 204, endPoint x: 506, endPoint y: 459, distance: 519.1
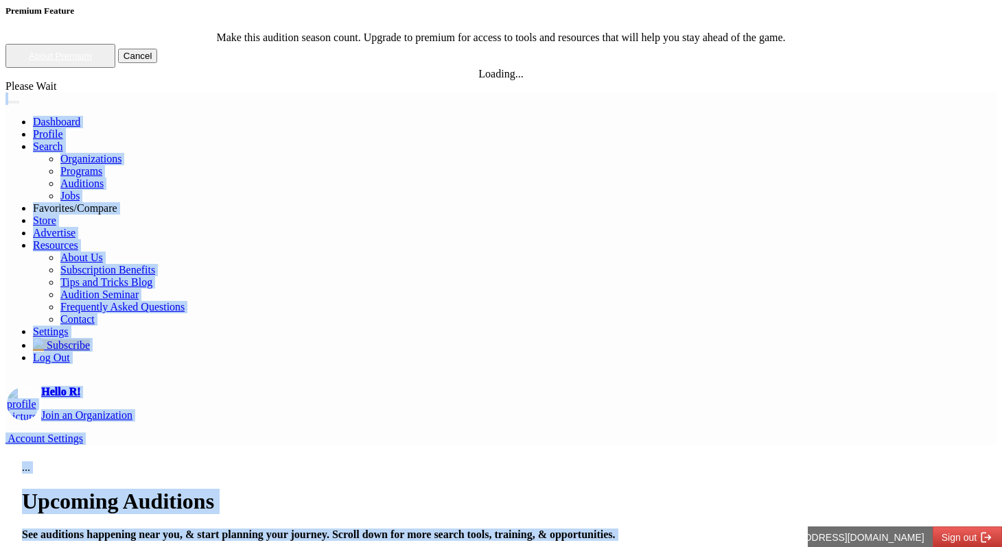
scroll to position [0, 0]
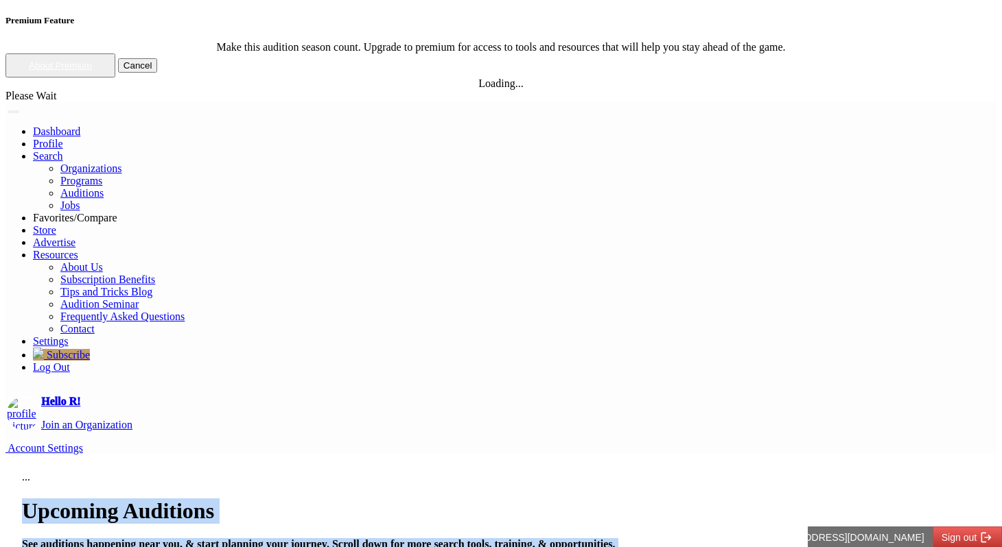
drag, startPoint x: 949, startPoint y: 204, endPoint x: 78, endPoint y: 148, distance: 873.0
click at [78, 499] on h1 "Upcoming Auditions" at bounding box center [501, 511] width 958 height 25
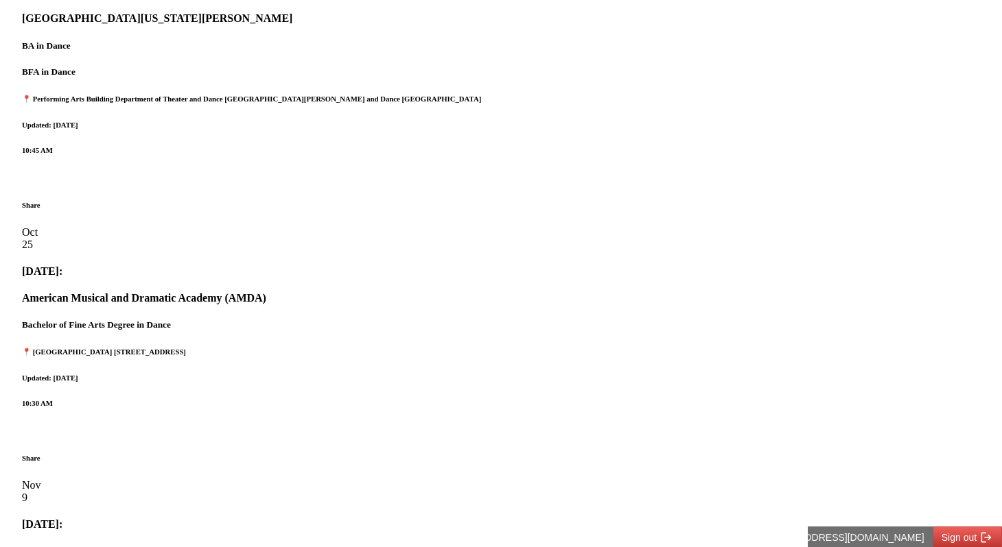
scroll to position [1251, 0]
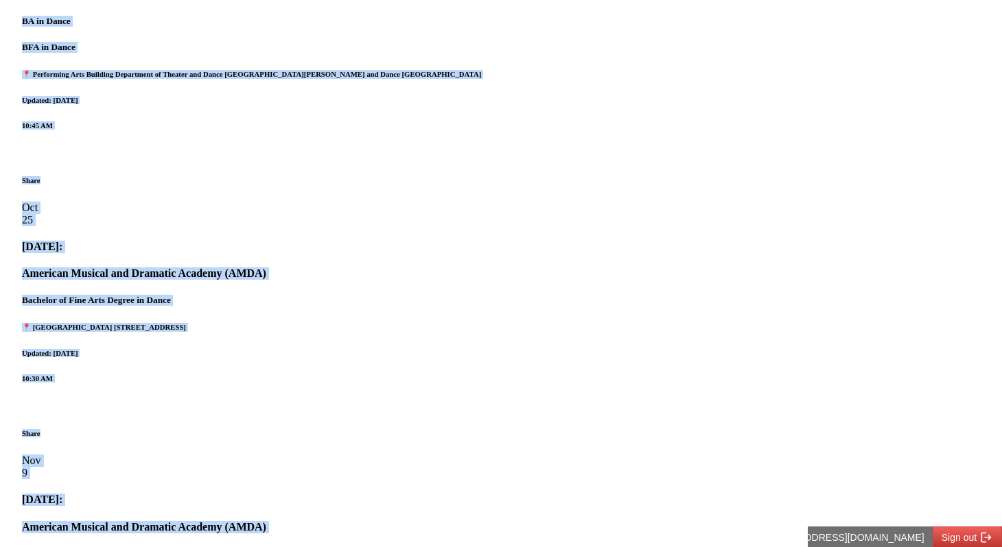
drag, startPoint x: 108, startPoint y: 139, endPoint x: 944, endPoint y: 220, distance: 840.2
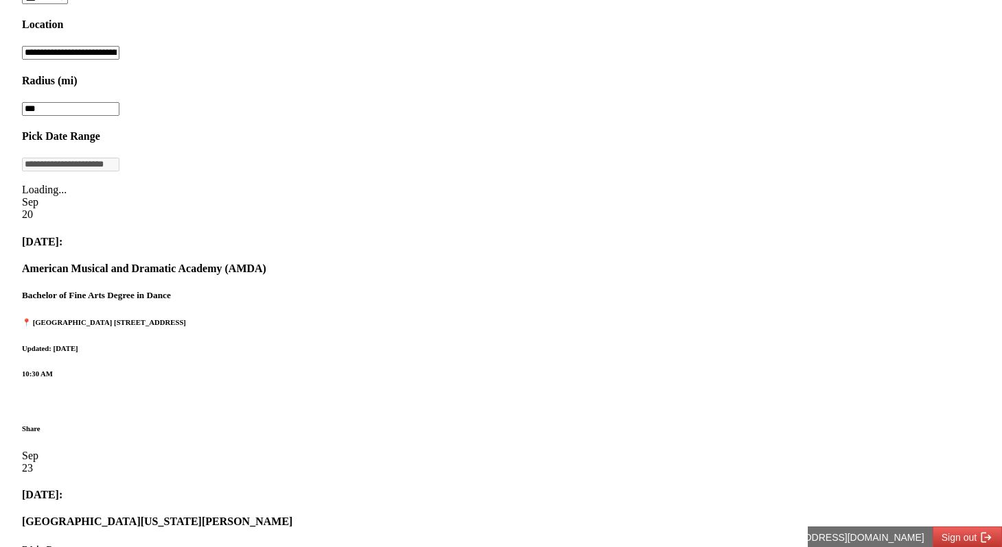
scroll to position [0, 0]
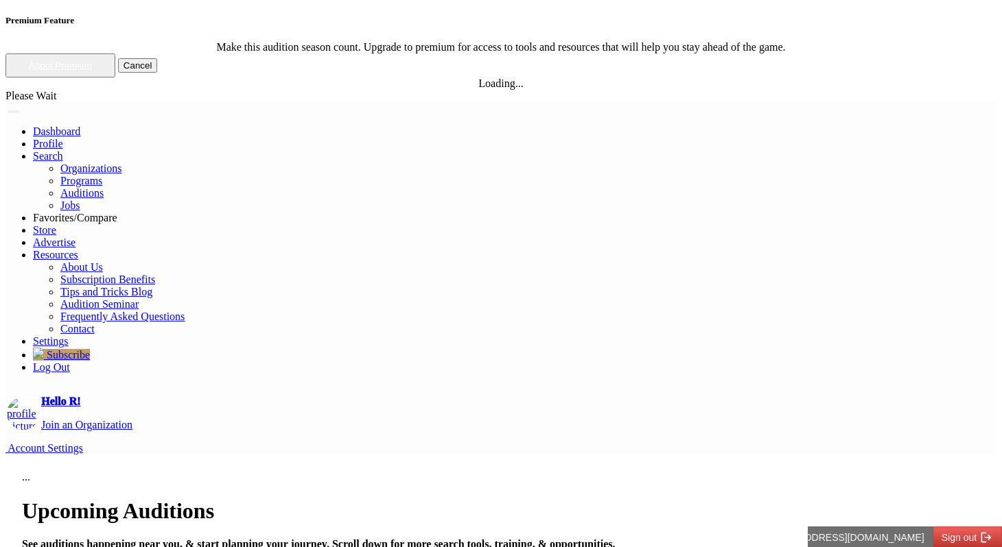
drag, startPoint x: 949, startPoint y: 187, endPoint x: 103, endPoint y: 158, distance: 846.3
click at [112, 499] on h1 "Upcoming Auditions" at bounding box center [501, 511] width 958 height 25
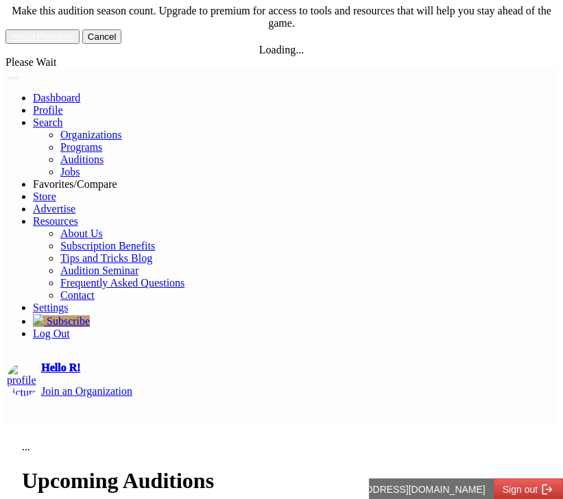
scroll to position [41, 0]
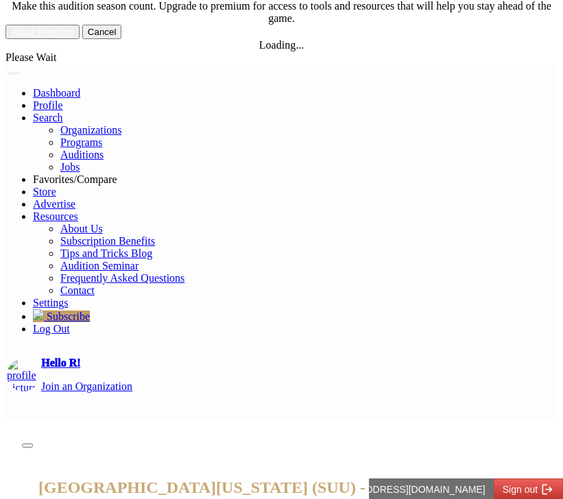
click at [33, 444] on button "Close" at bounding box center [27, 446] width 11 height 4
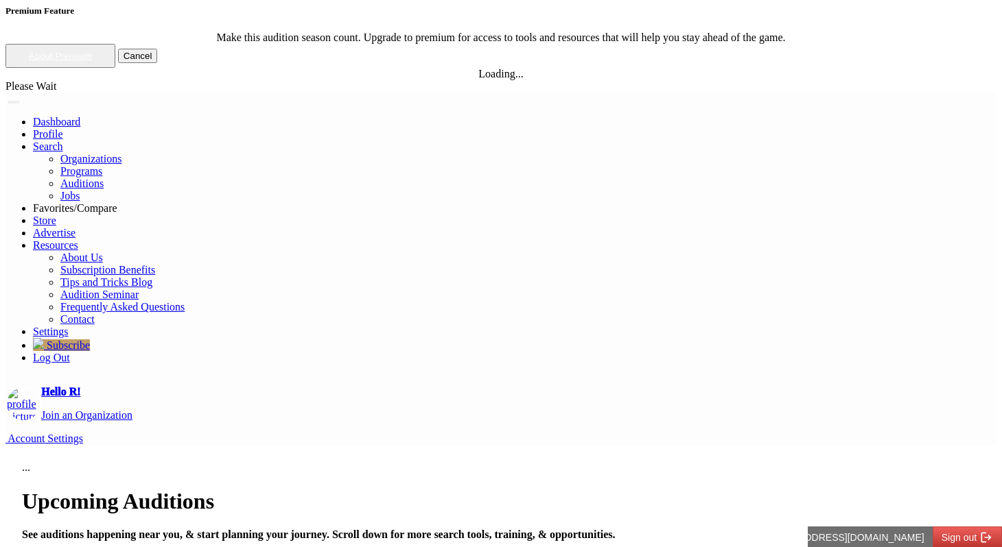
scroll to position [0, 0]
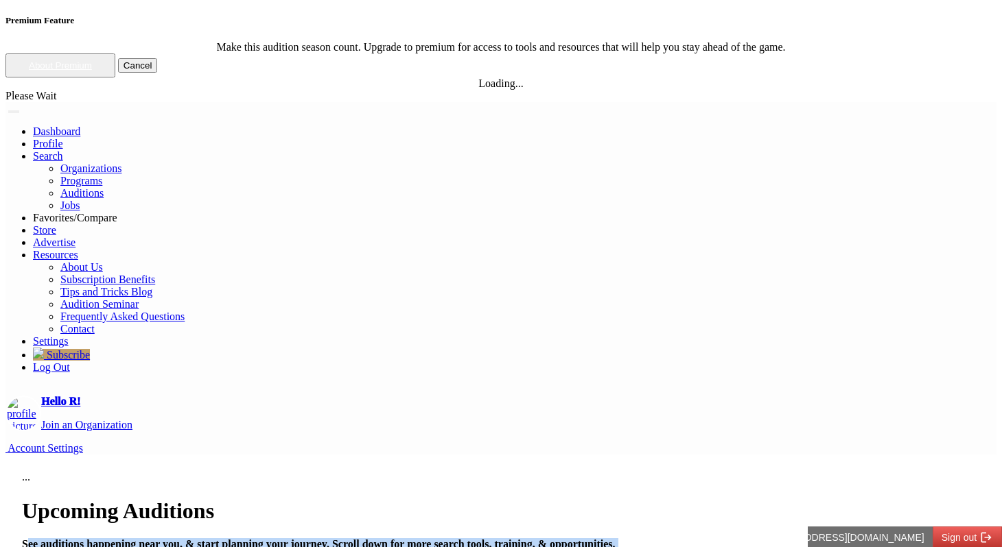
drag, startPoint x: 117, startPoint y: 163, endPoint x: 934, endPoint y: 204, distance: 817.3
drag, startPoint x: 933, startPoint y: 215, endPoint x: 272, endPoint y: 147, distance: 664.1
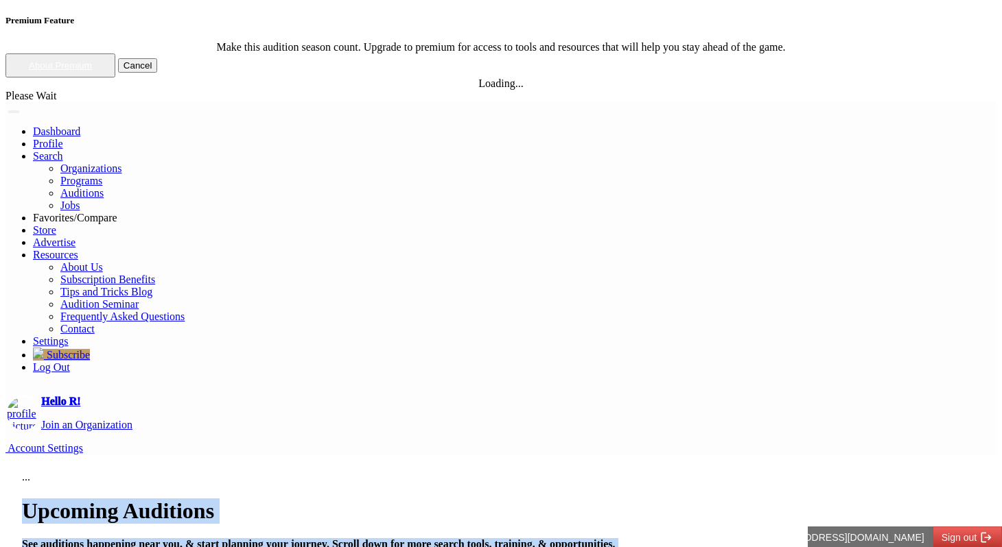
click at [272, 499] on h1 "Upcoming Auditions" at bounding box center [501, 511] width 958 height 25
drag, startPoint x: 290, startPoint y: 139, endPoint x: 949, endPoint y: 235, distance: 666.1
drag, startPoint x: 956, startPoint y: 210, endPoint x: 317, endPoint y: 128, distance: 643.8
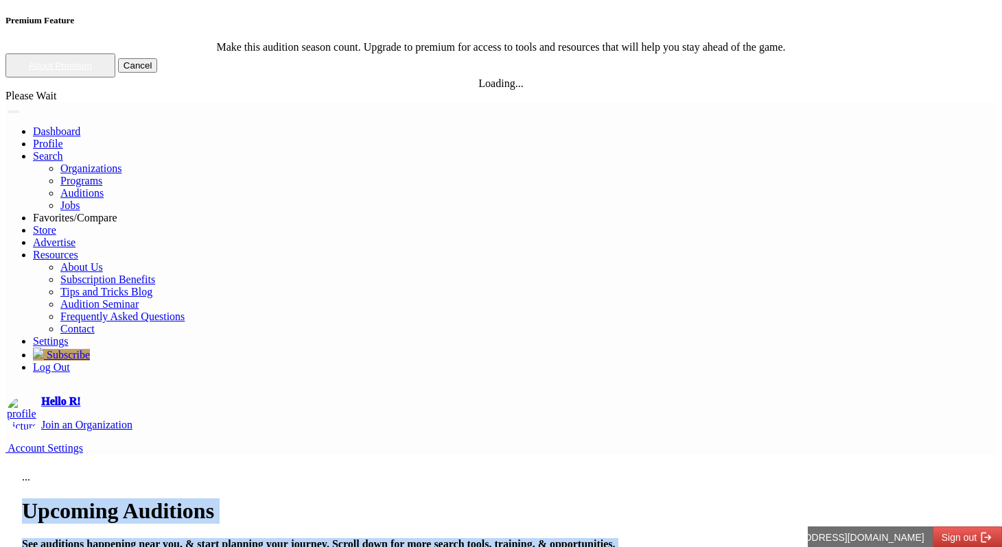
click at [317, 499] on h1 "Upcoming Auditions" at bounding box center [501, 511] width 958 height 25
drag, startPoint x: 317, startPoint y: 128, endPoint x: 917, endPoint y: 190, distance: 603.4
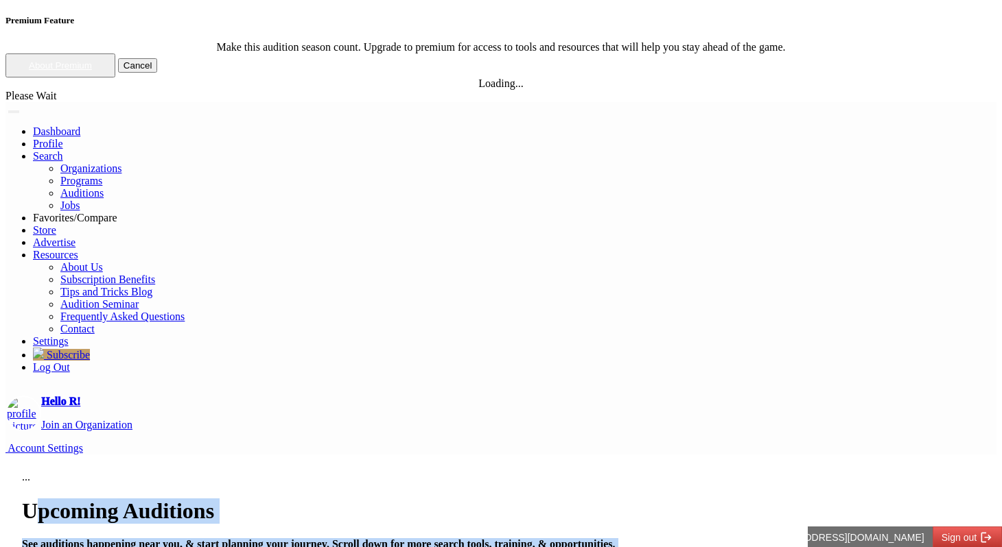
drag, startPoint x: 910, startPoint y: 212, endPoint x: 385, endPoint y: 123, distance: 532.3
click at [385, 499] on h1 "Upcoming Auditions" at bounding box center [501, 511] width 958 height 25
drag, startPoint x: 364, startPoint y: 128, endPoint x: 968, endPoint y: 217, distance: 611.0
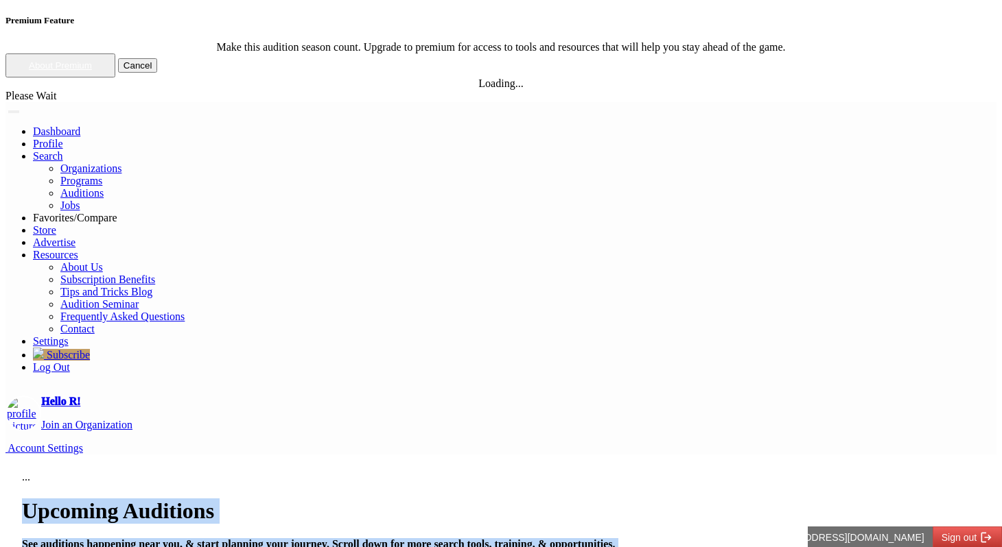
drag, startPoint x: 968, startPoint y: 217, endPoint x: 309, endPoint y: 128, distance: 665.3
click at [309, 499] on h1 "Upcoming Auditions" at bounding box center [501, 511] width 958 height 25
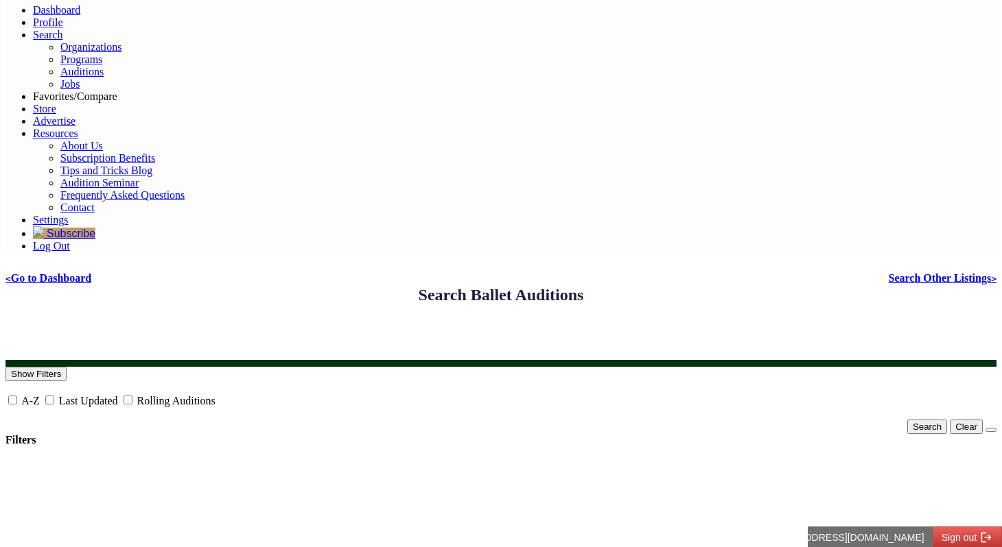
scroll to position [134, 0]
